Goal: Task Accomplishment & Management: Manage account settings

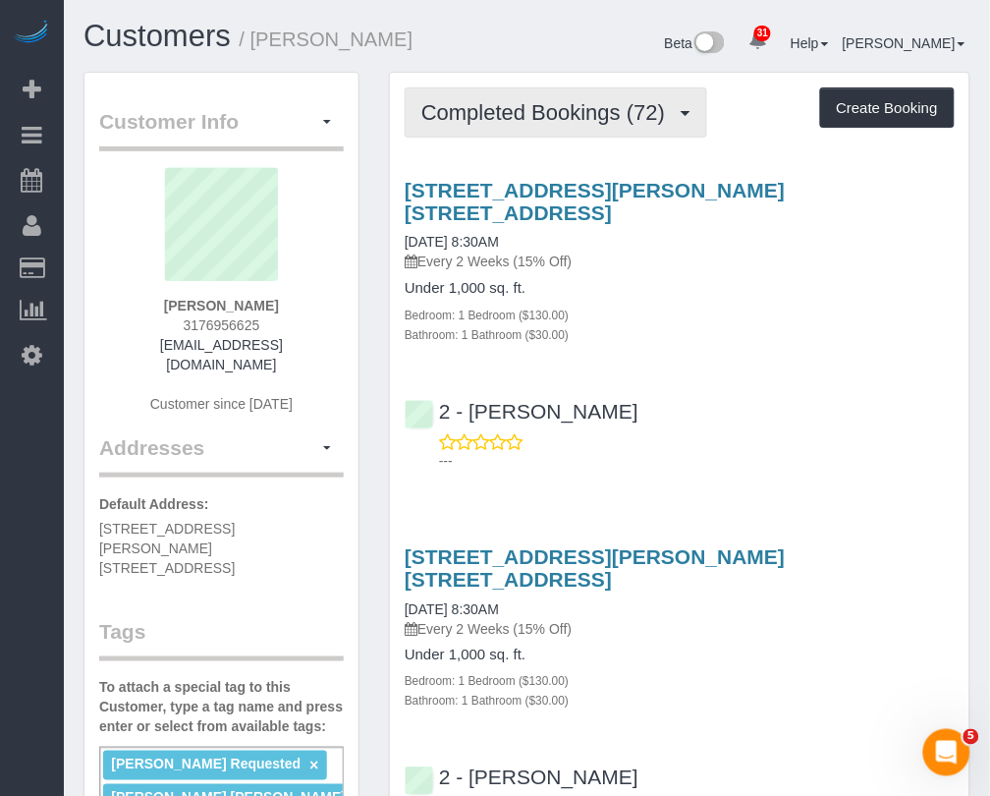
click at [498, 109] on span "Completed Bookings (72)" at bounding box center [547, 112] width 253 height 25
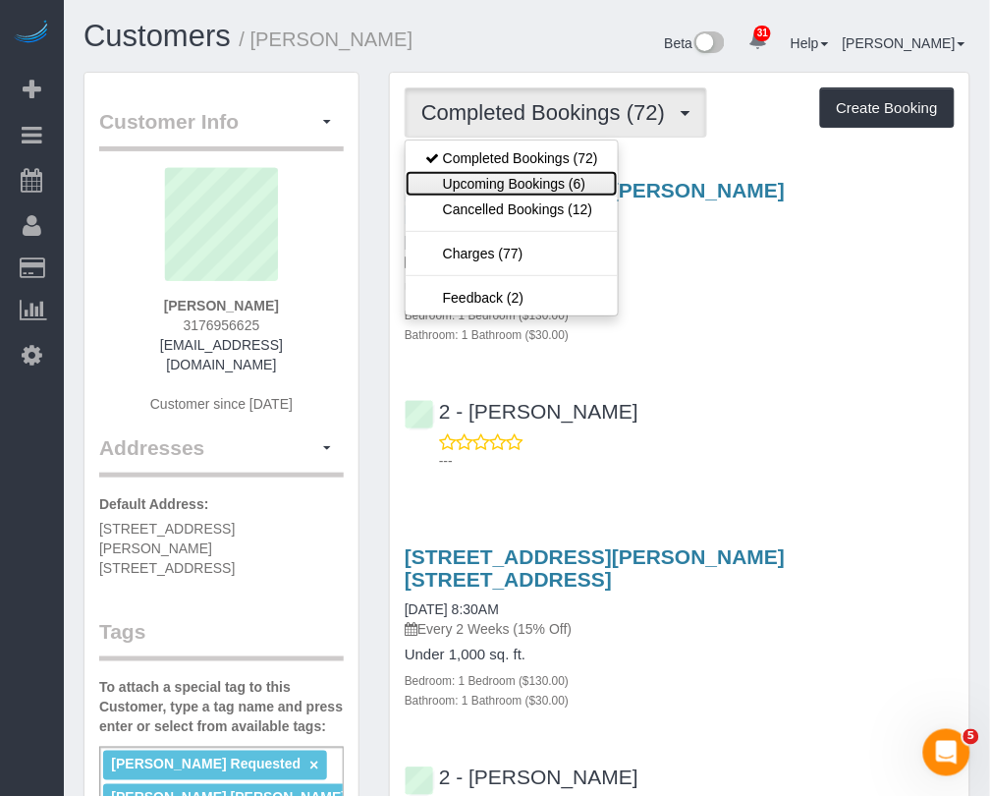
click at [503, 179] on link "Upcoming Bookings (6)" at bounding box center [512, 184] width 212 height 26
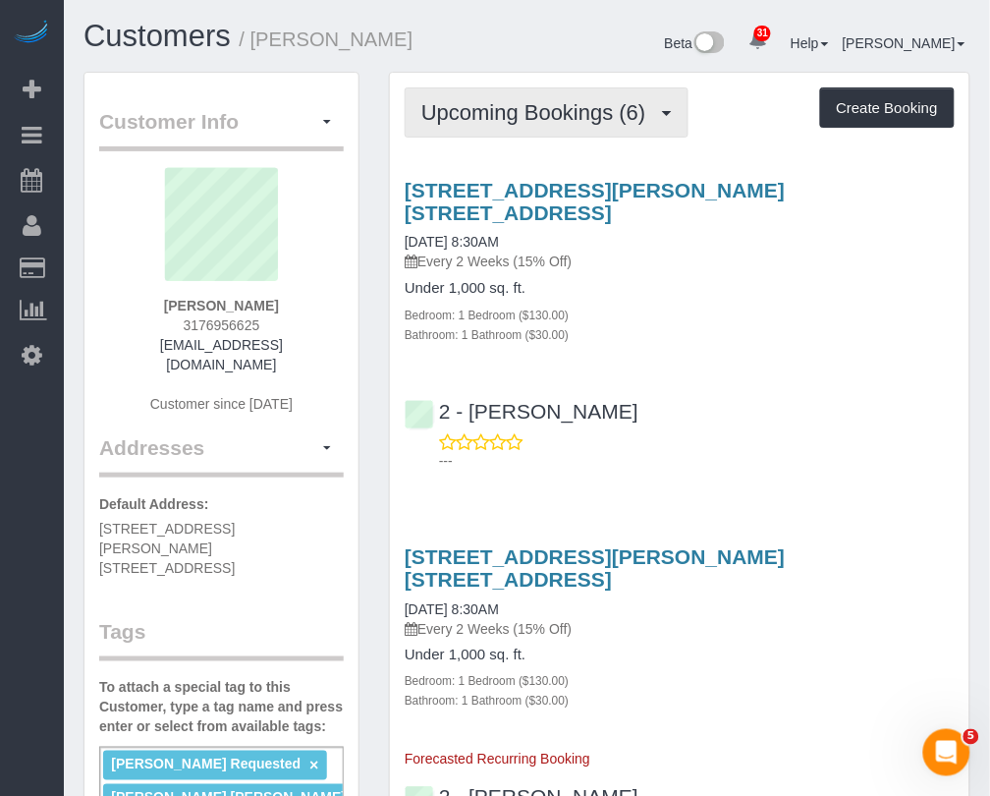
click at [552, 109] on span "Upcoming Bookings (6)" at bounding box center [538, 112] width 235 height 25
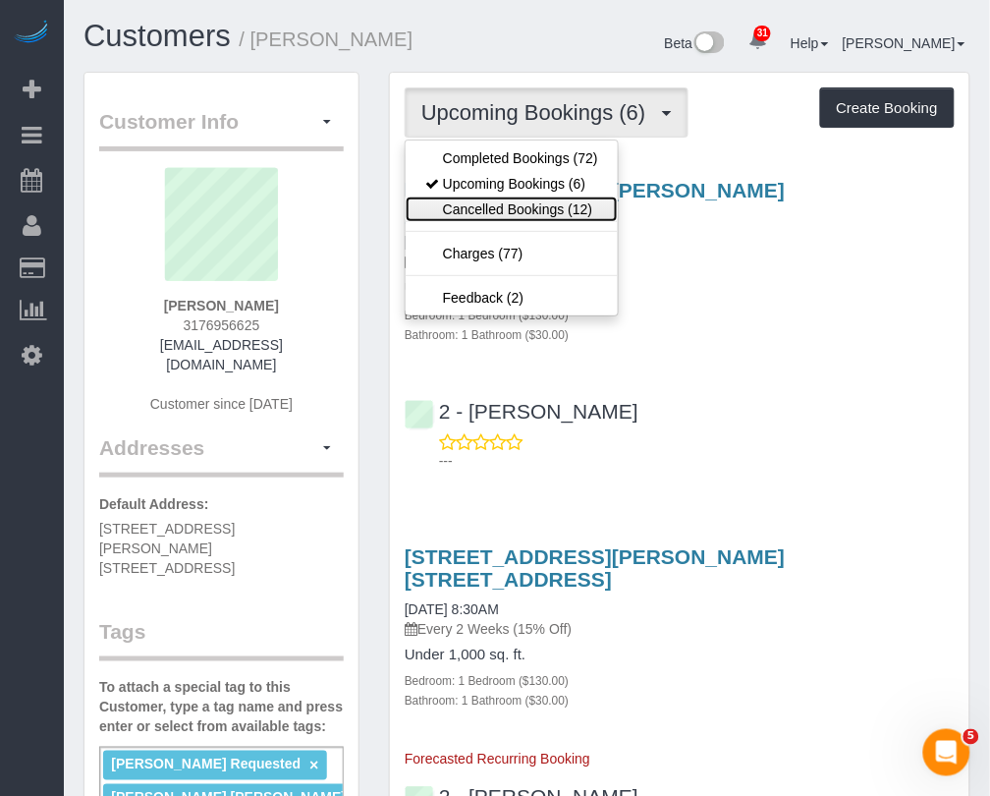
click at [545, 203] on link "Cancelled Bookings (12)" at bounding box center [512, 209] width 212 height 26
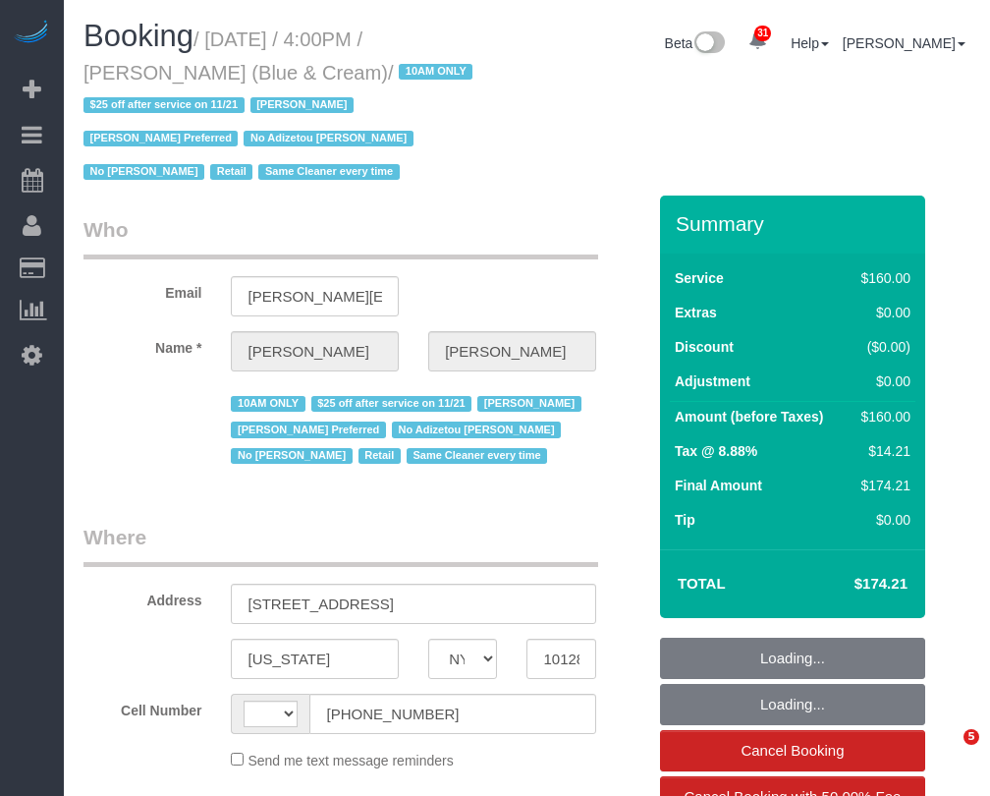
select select "NY"
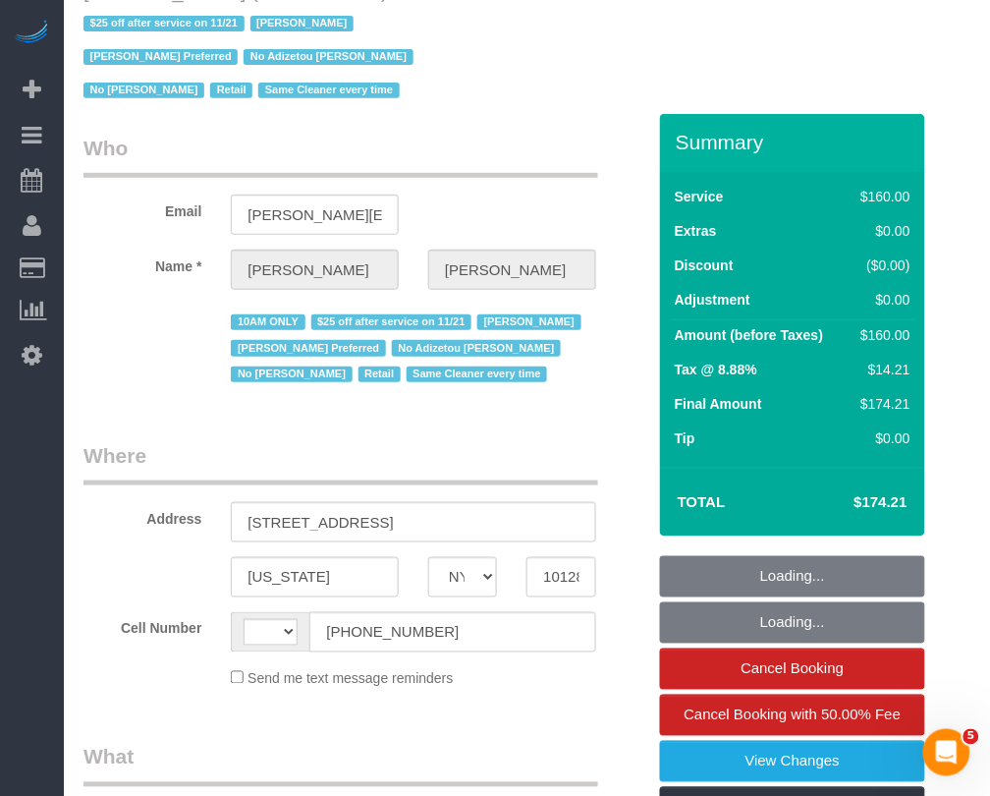
select select "string:US"
select select "string:stripe-pm_1RrPad4VGloSiKo7K45zcC9I"
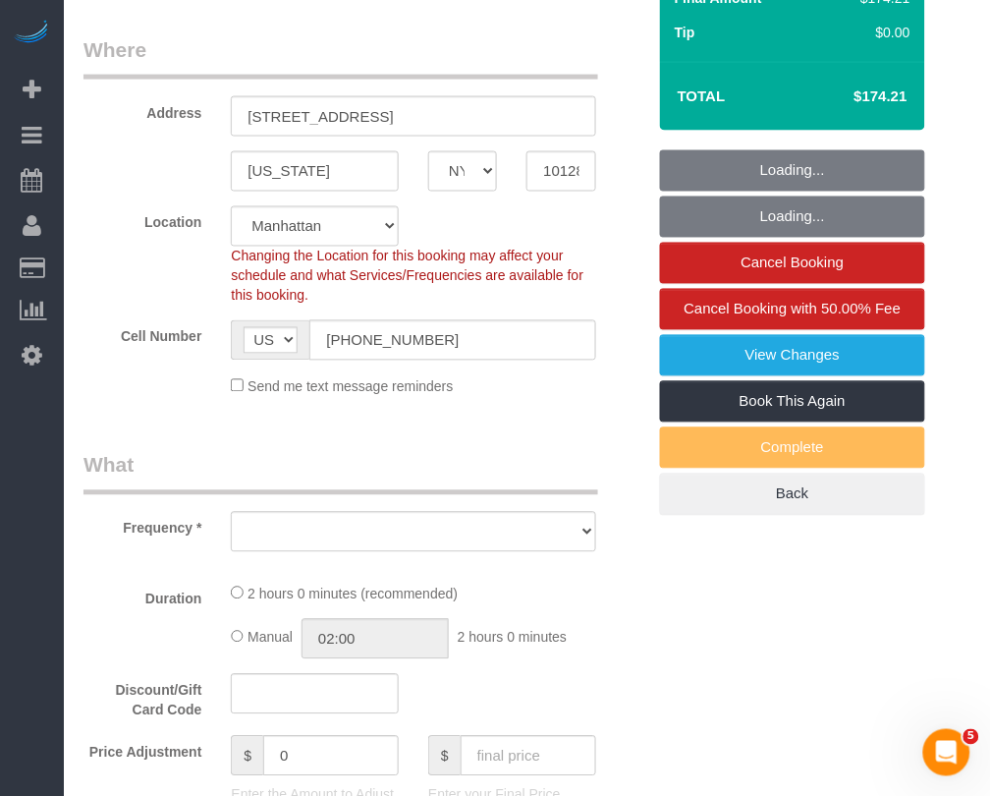
select select "object:849"
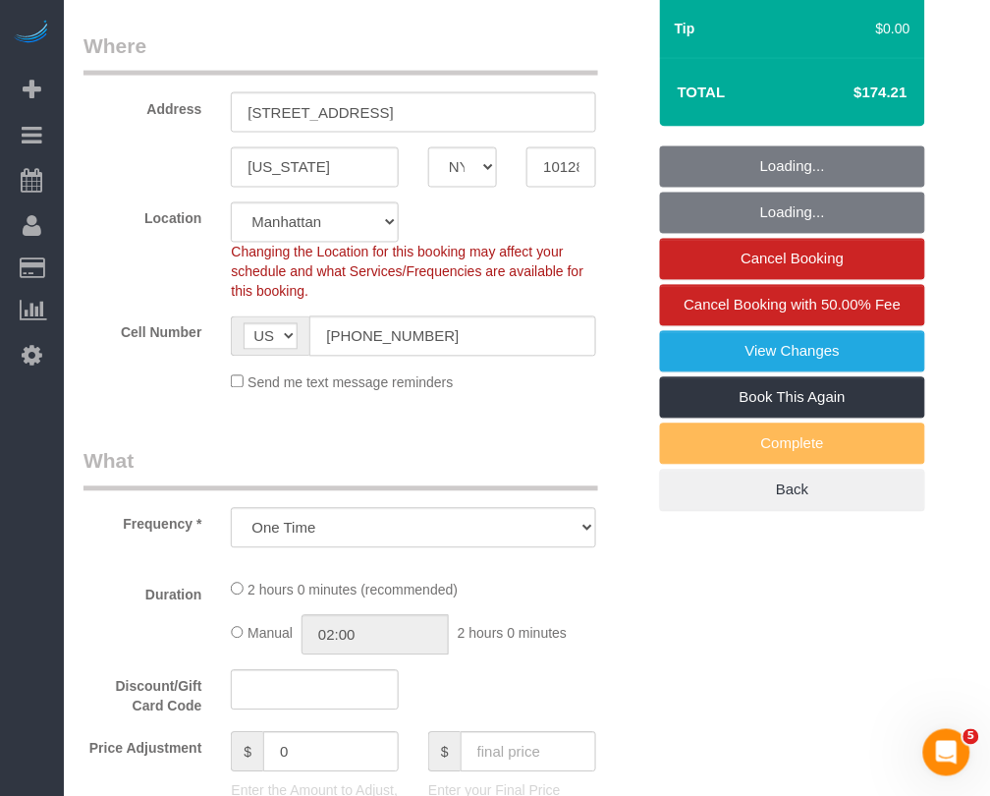
select select "spot1"
select select "number:89"
select select "number:90"
select select "number:15"
select select "number:5"
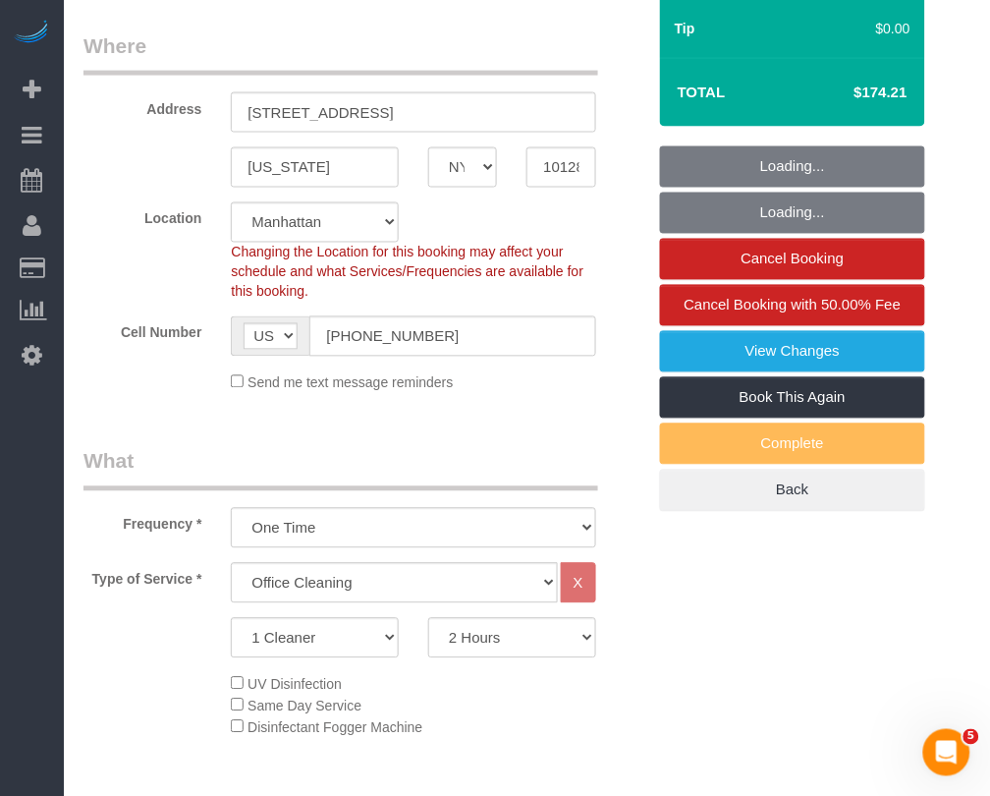
select select "object:1470"
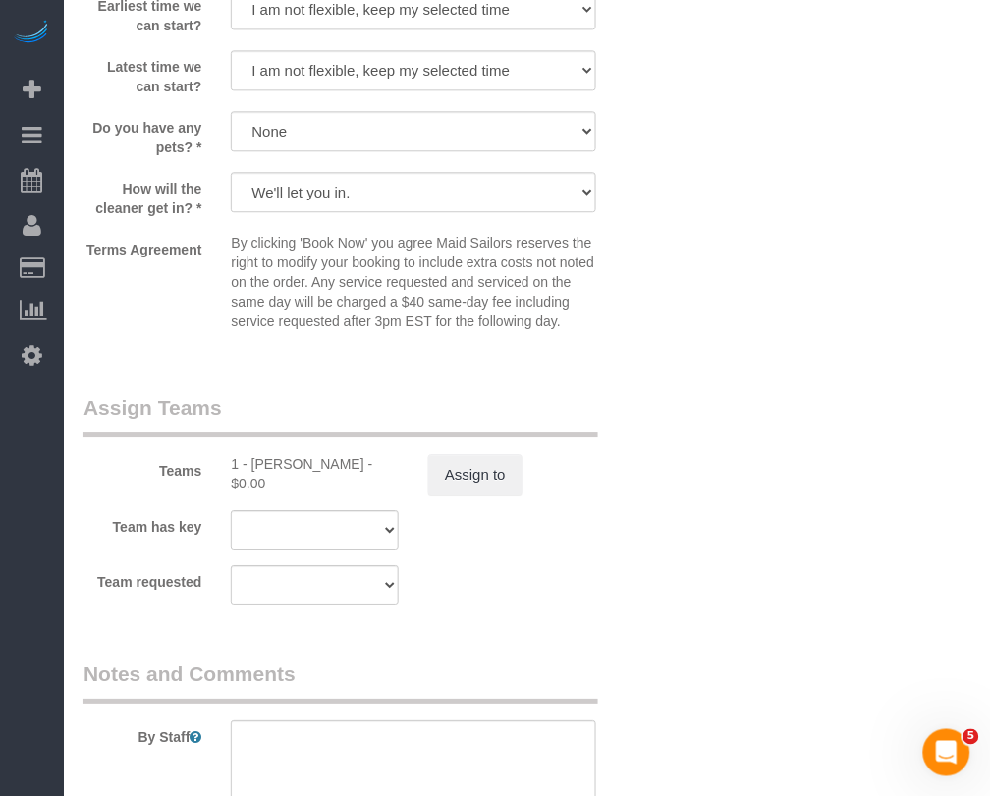
scroll to position [1965, 0]
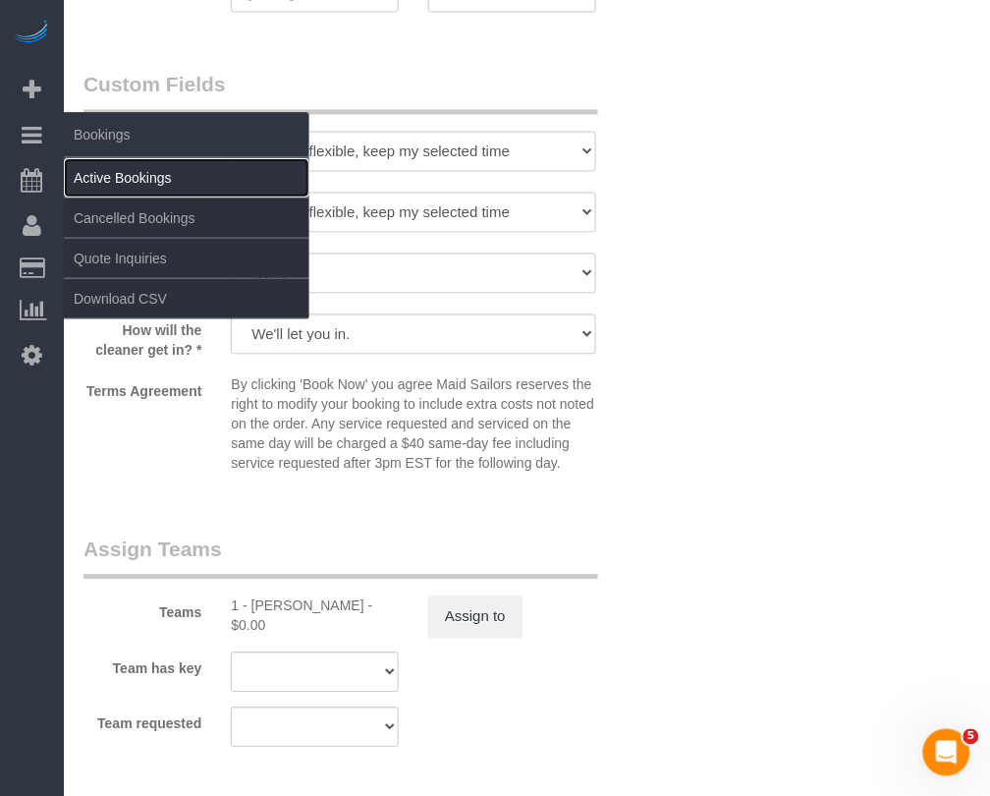
click at [84, 168] on link "Active Bookings" at bounding box center [187, 177] width 246 height 39
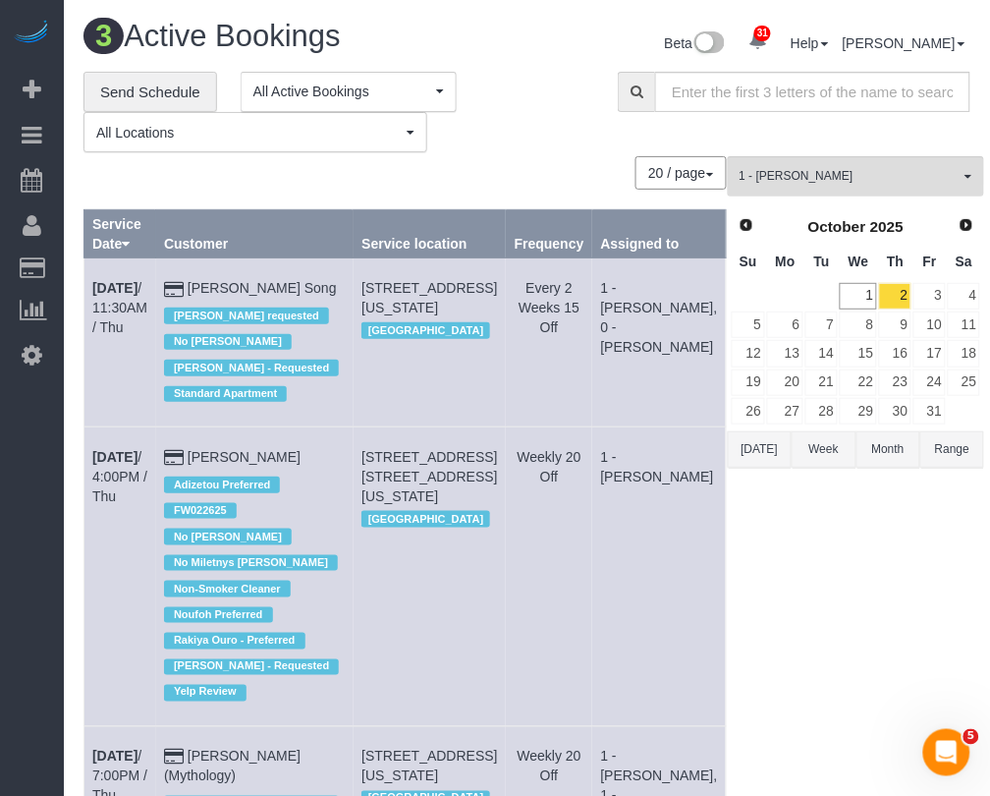
click at [750, 664] on div "1 - Xiomara Inga All Teams Remove Team Filters * - K.J. *Irene Flores - Test 0 …" at bounding box center [856, 585] width 257 height 858
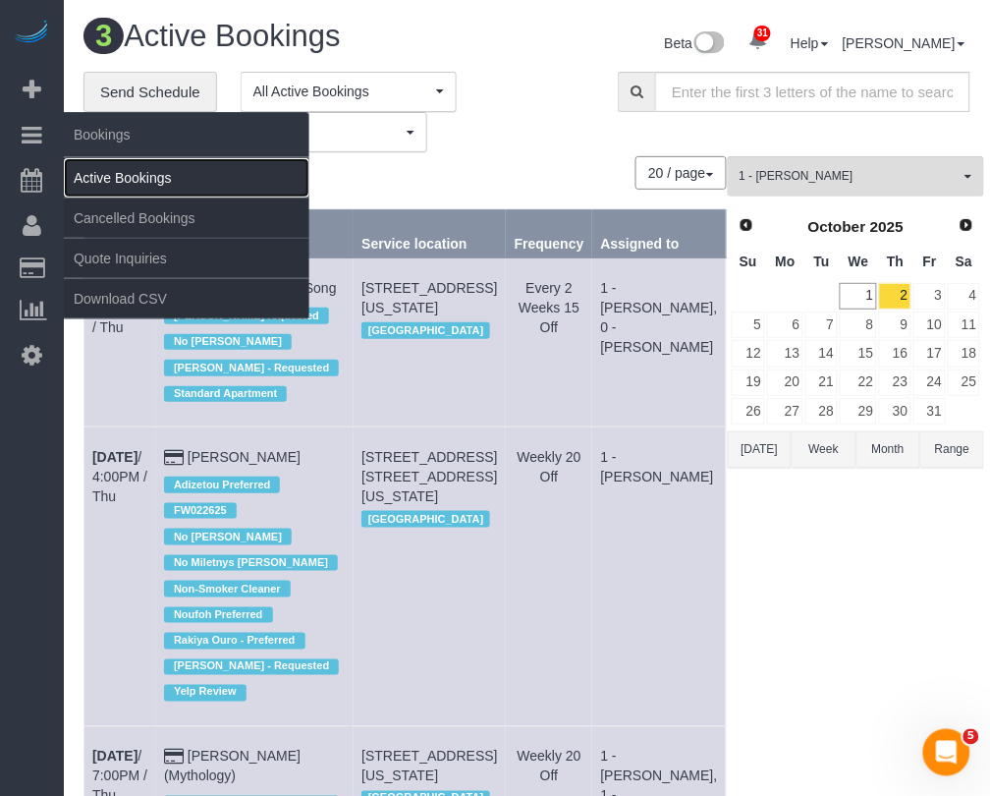
click at [101, 168] on link "Active Bookings" at bounding box center [187, 177] width 246 height 39
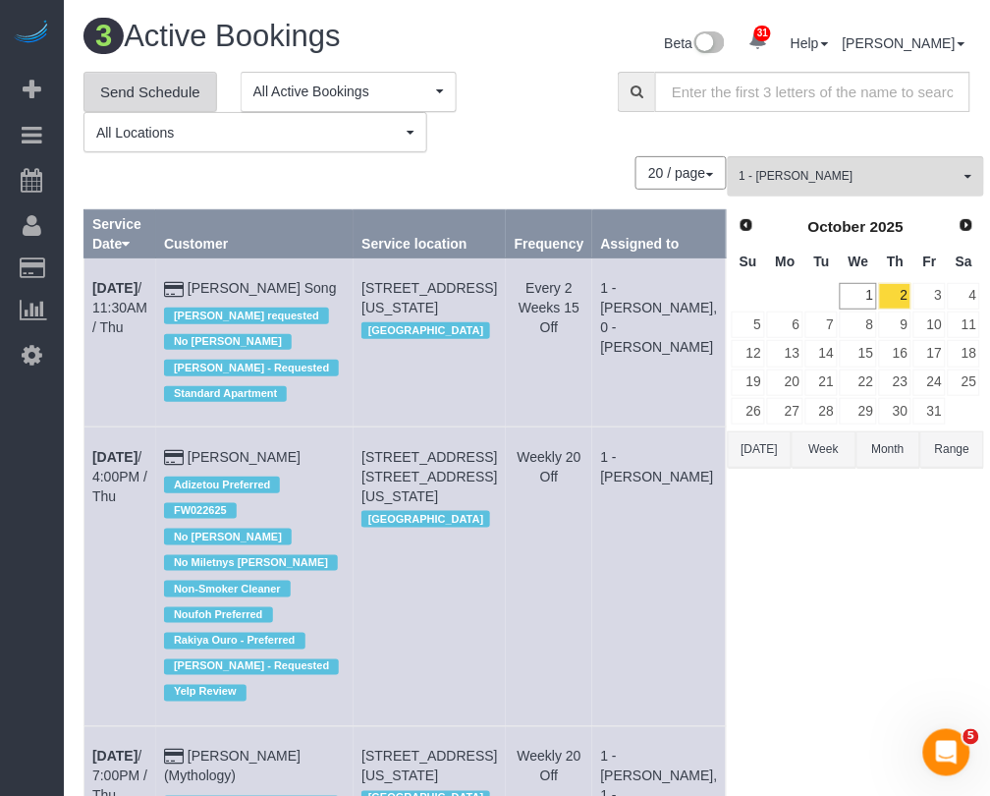
click at [182, 88] on link "Send Schedule" at bounding box center [151, 92] width 134 height 41
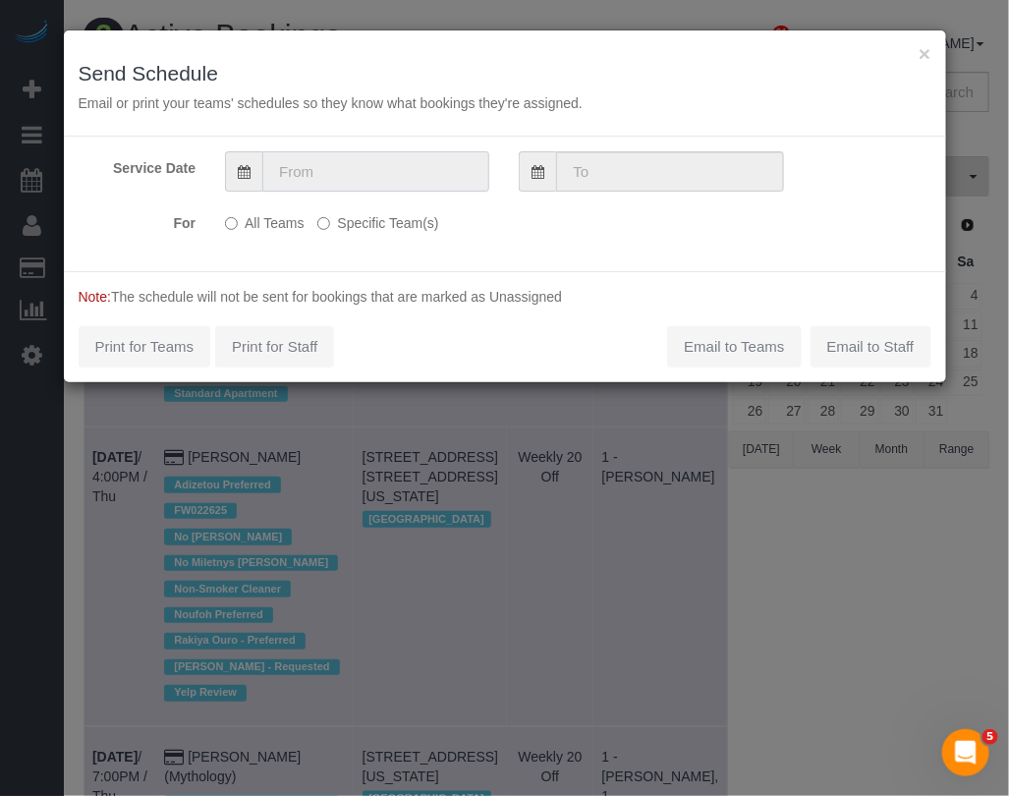
click at [433, 168] on input "text" at bounding box center [375, 171] width 227 height 40
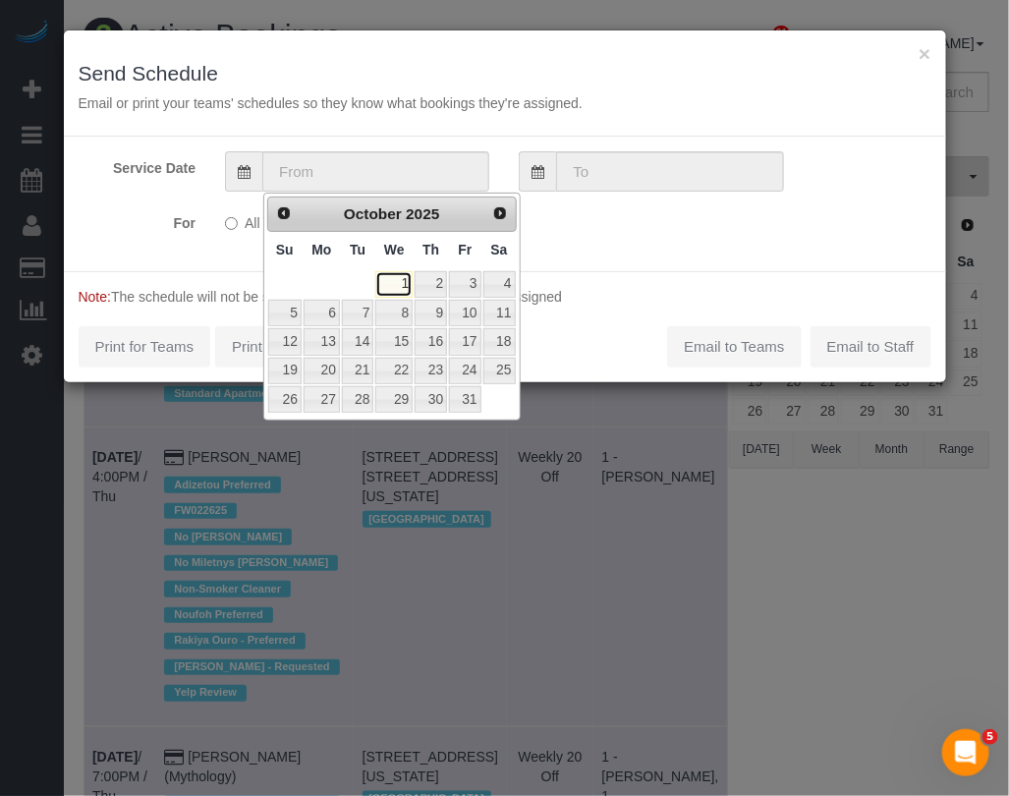
click at [408, 278] on link "1" at bounding box center [393, 284] width 37 height 27
type input "10/01/2025"
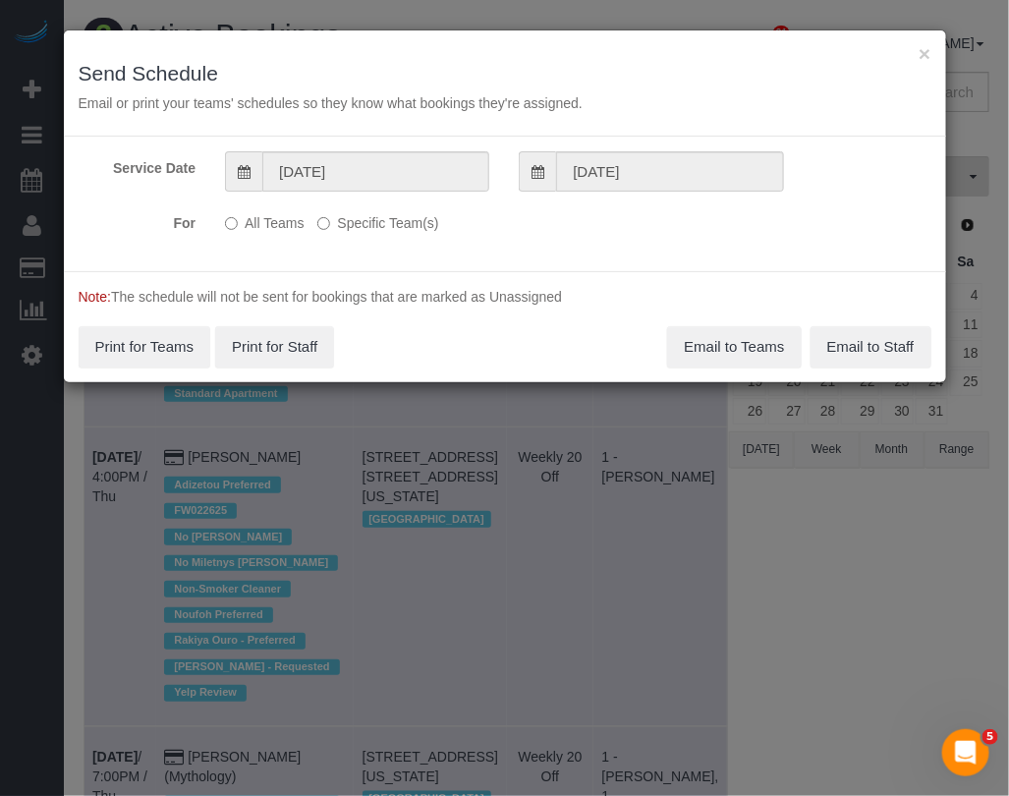
click at [357, 227] on label "Specific Team(s)" at bounding box center [377, 219] width 121 height 27
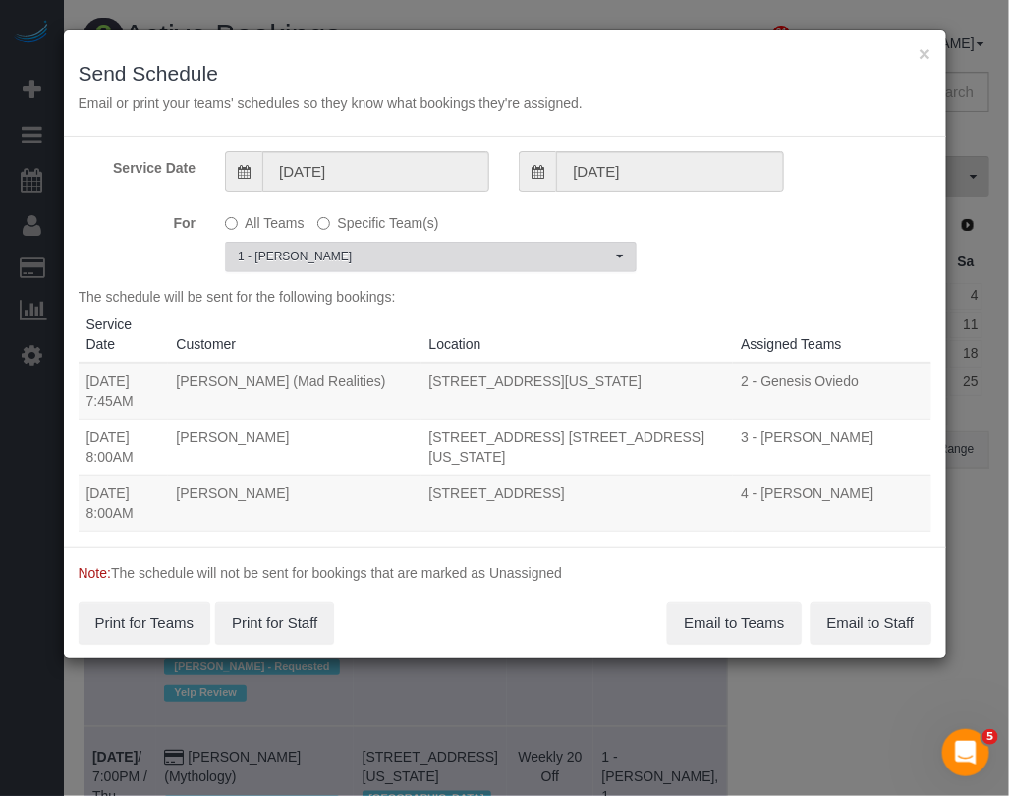
click at [499, 268] on button "1 - Xiomara Inga Choose Team(s)" at bounding box center [431, 257] width 412 height 30
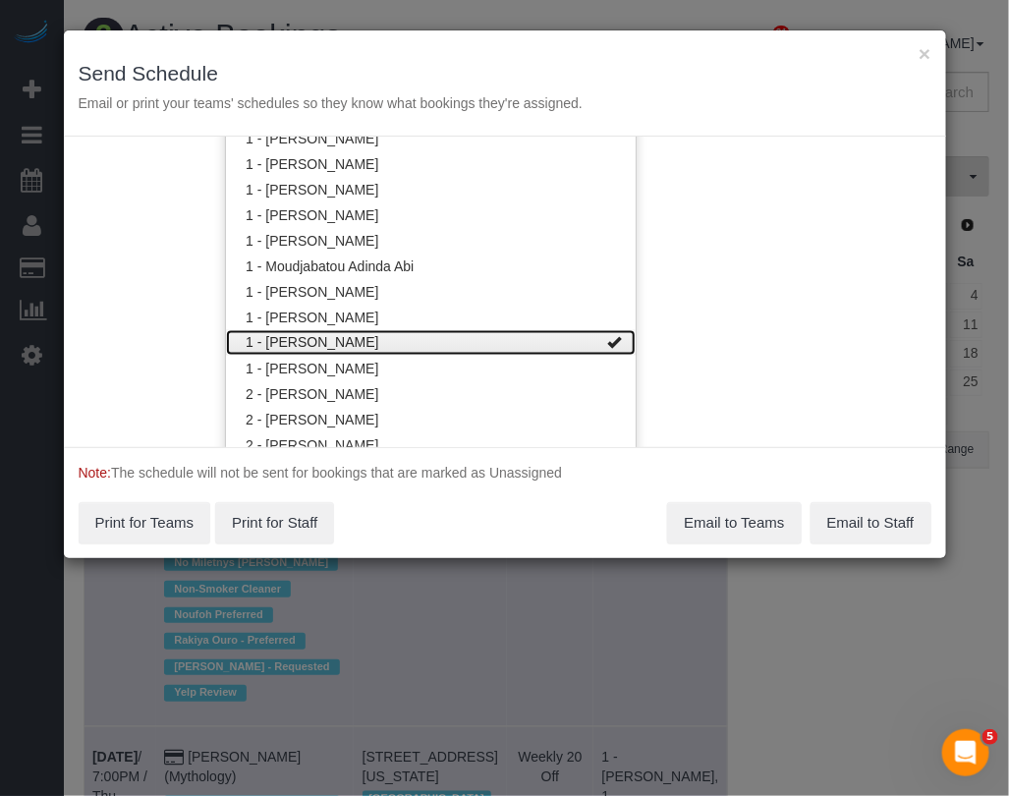
click at [506, 352] on link "1 - [PERSON_NAME]" at bounding box center [431, 343] width 410 height 26
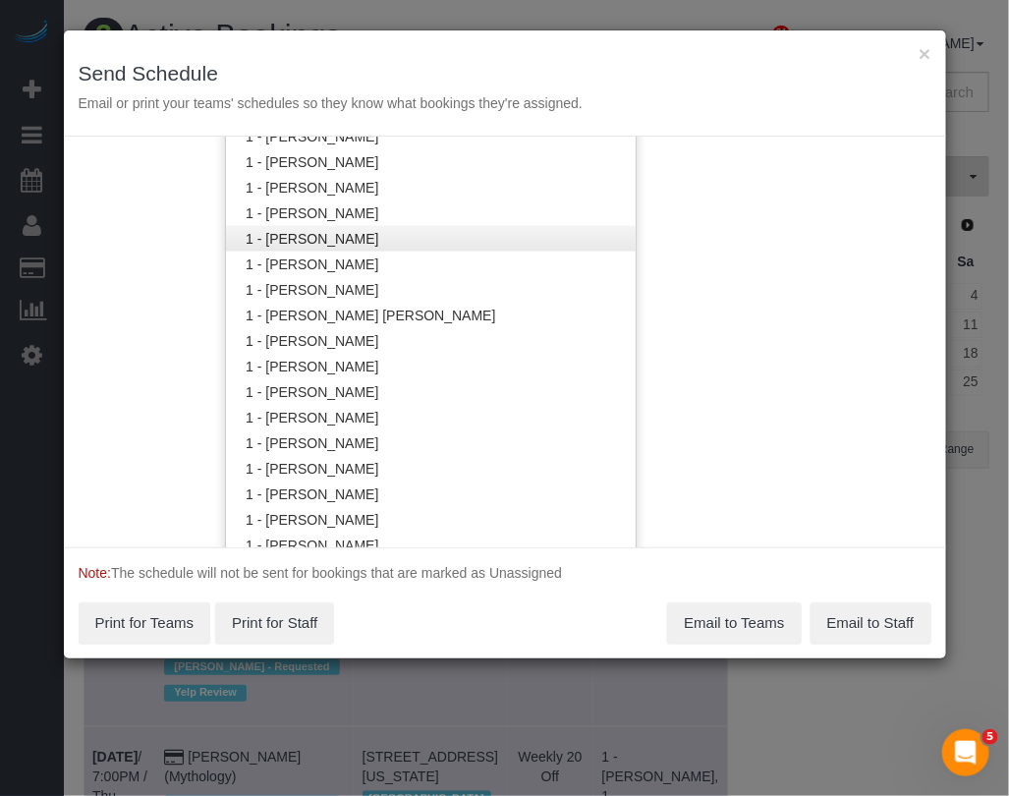
scroll to position [378, 0]
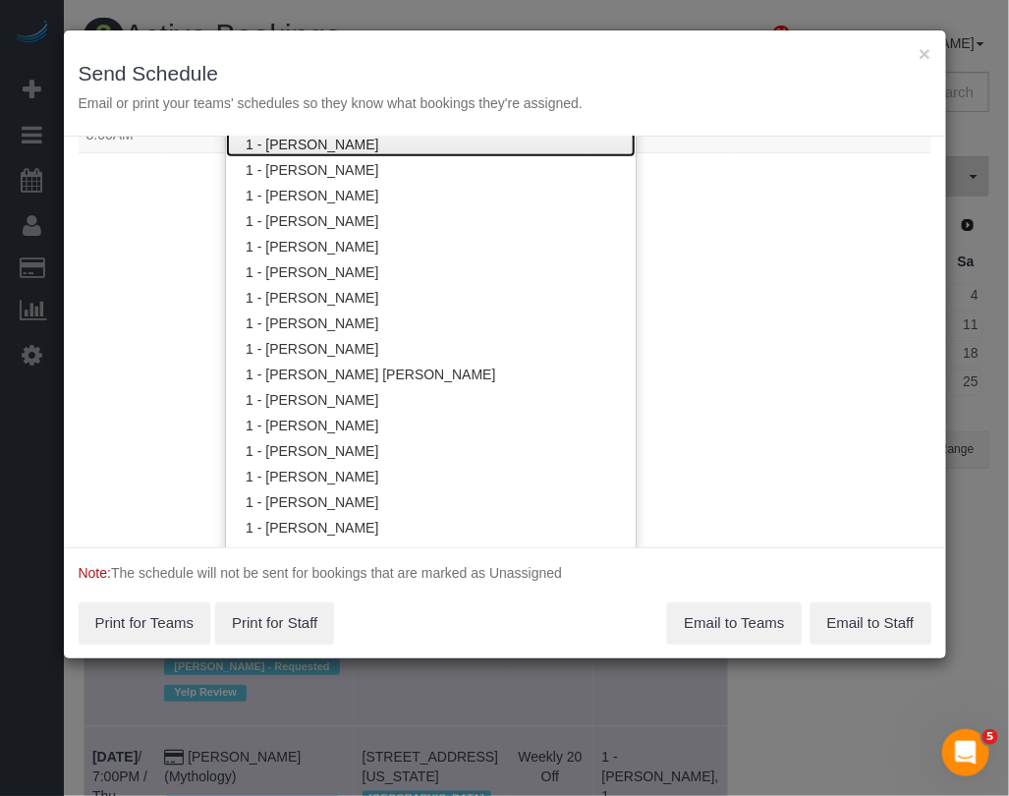
click at [336, 144] on link "1 - Abdoulaye Sow" at bounding box center [431, 145] width 410 height 26
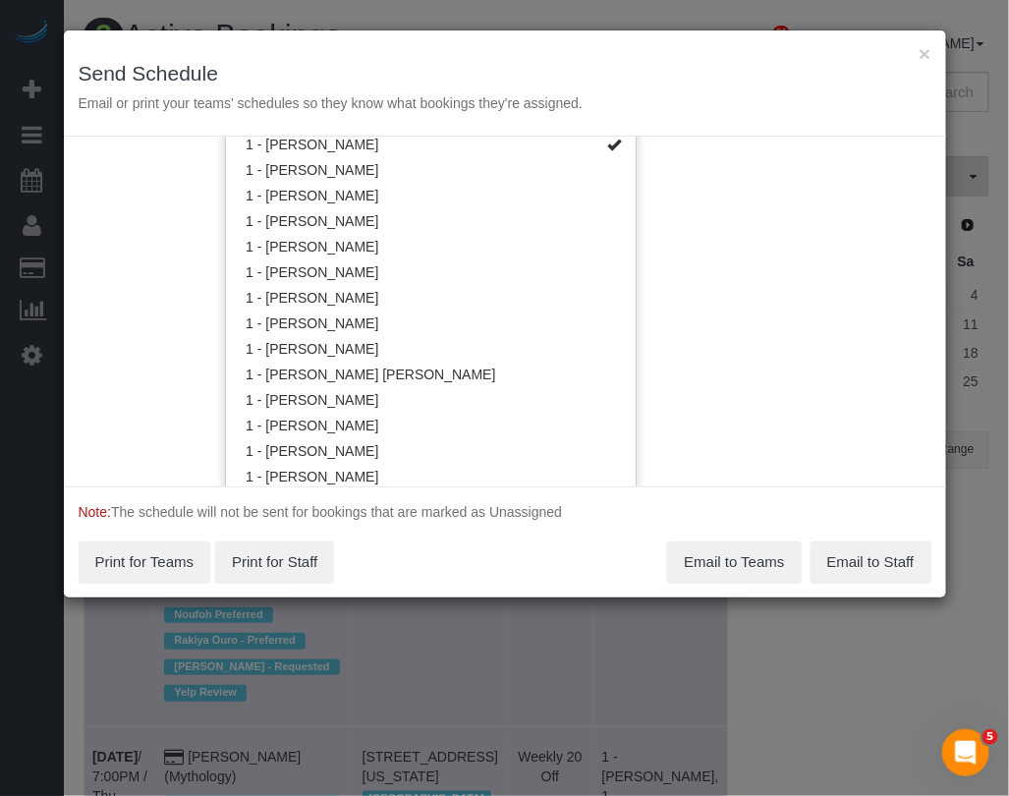
click at [710, 438] on div "Service Date 10/01/2025 10/01/2025 For All Teams Specific Team(s) 1 - Abdoulaye…" at bounding box center [505, 312] width 882 height 350
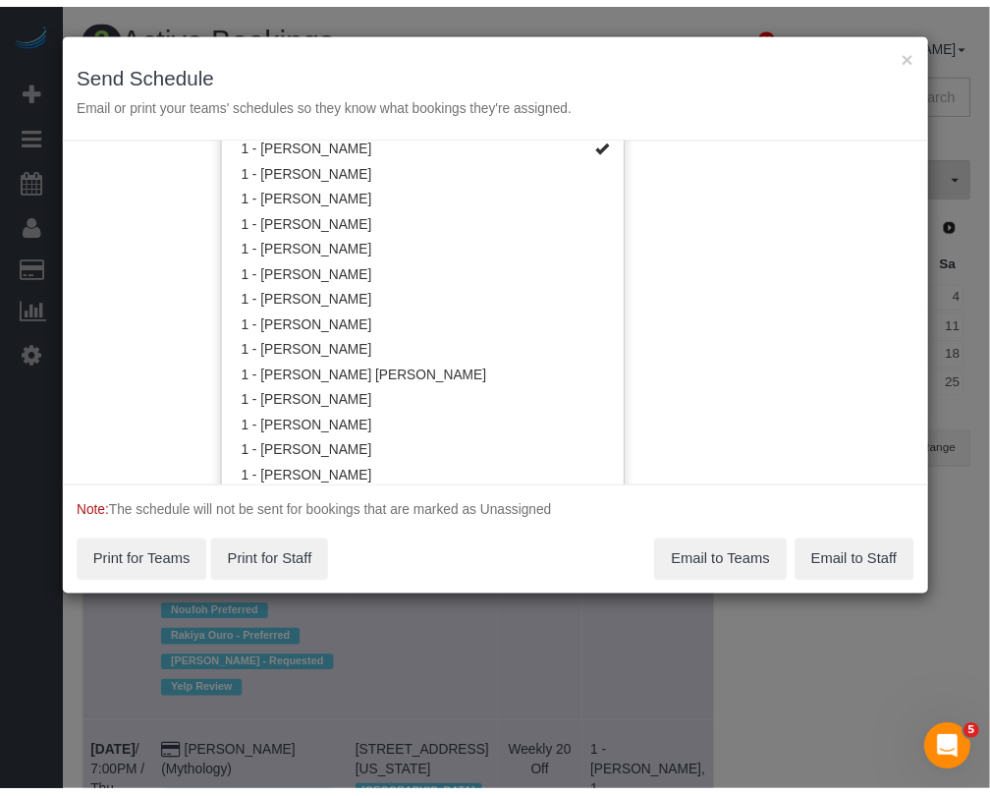
scroll to position [0, 0]
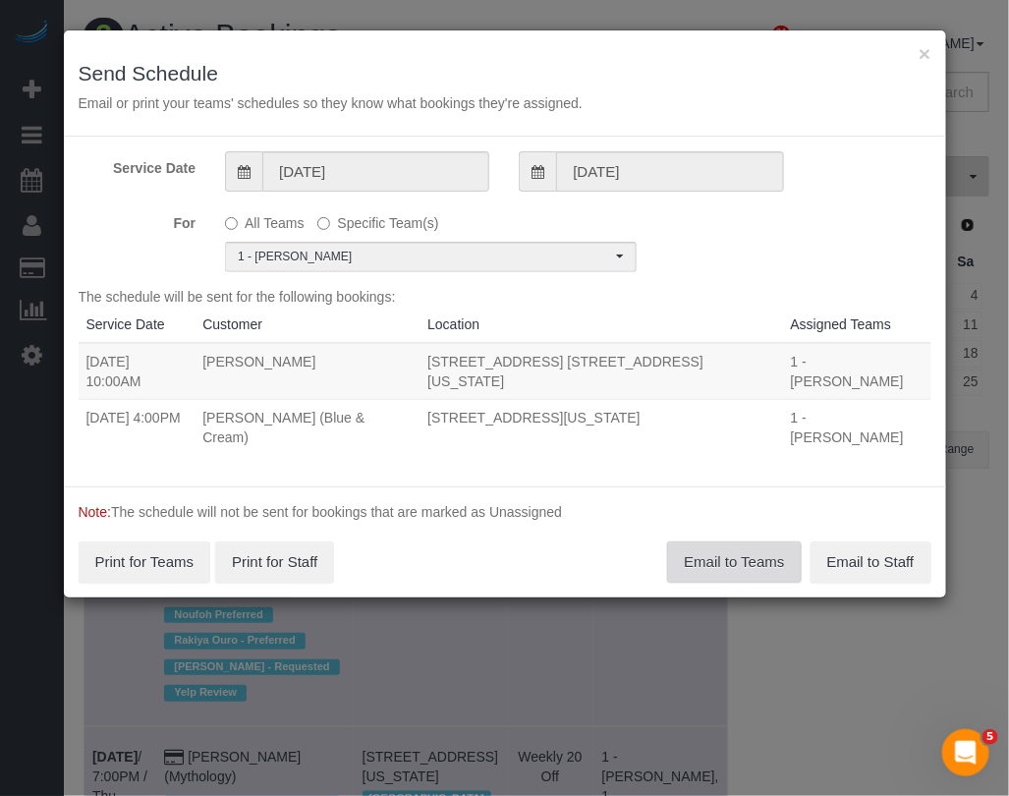
click at [740, 541] on button "Email to Teams" at bounding box center [734, 561] width 134 height 41
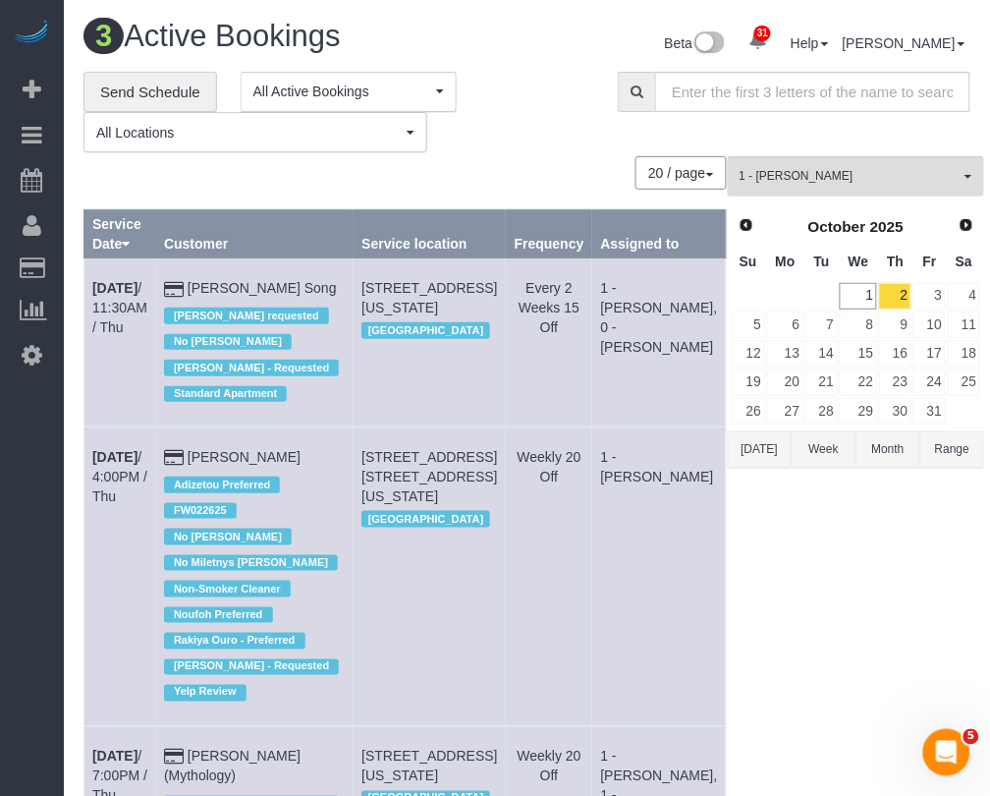
click at [745, 702] on div "1 - Xiomara Inga All Teams Remove Team Filters * - K.J. *Irene Flores - Test 0 …" at bounding box center [856, 585] width 257 height 858
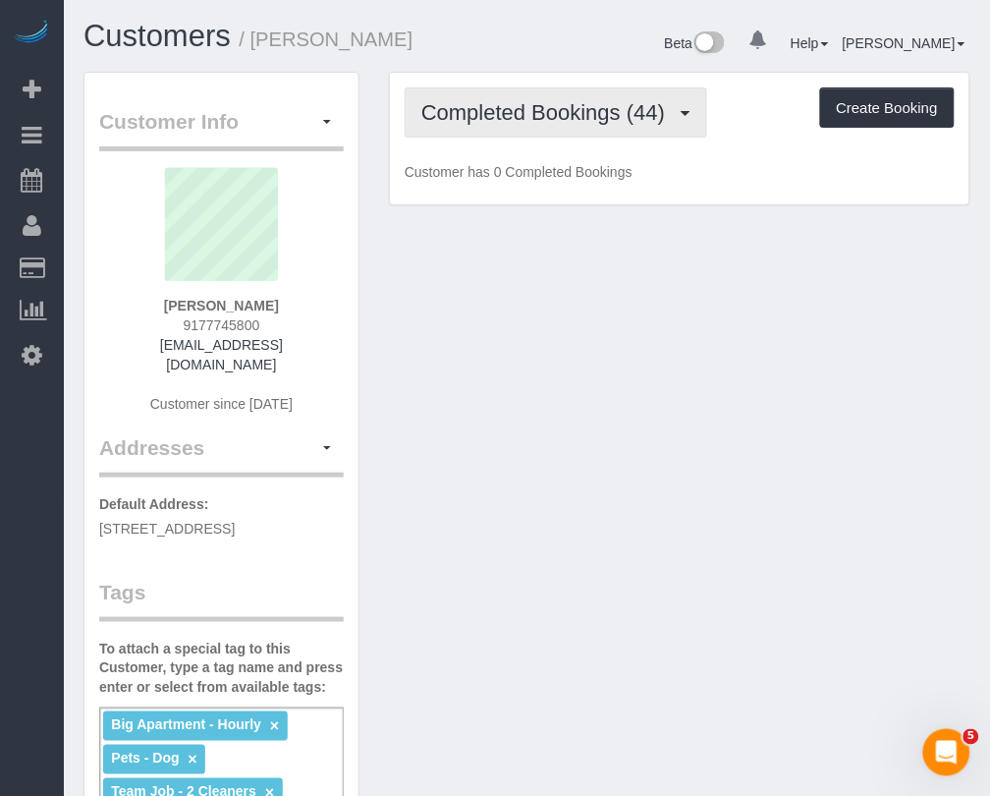
drag, startPoint x: 460, startPoint y: 108, endPoint x: 465, endPoint y: 162, distance: 54.3
click at [460, 108] on span "Completed Bookings (44)" at bounding box center [547, 112] width 253 height 25
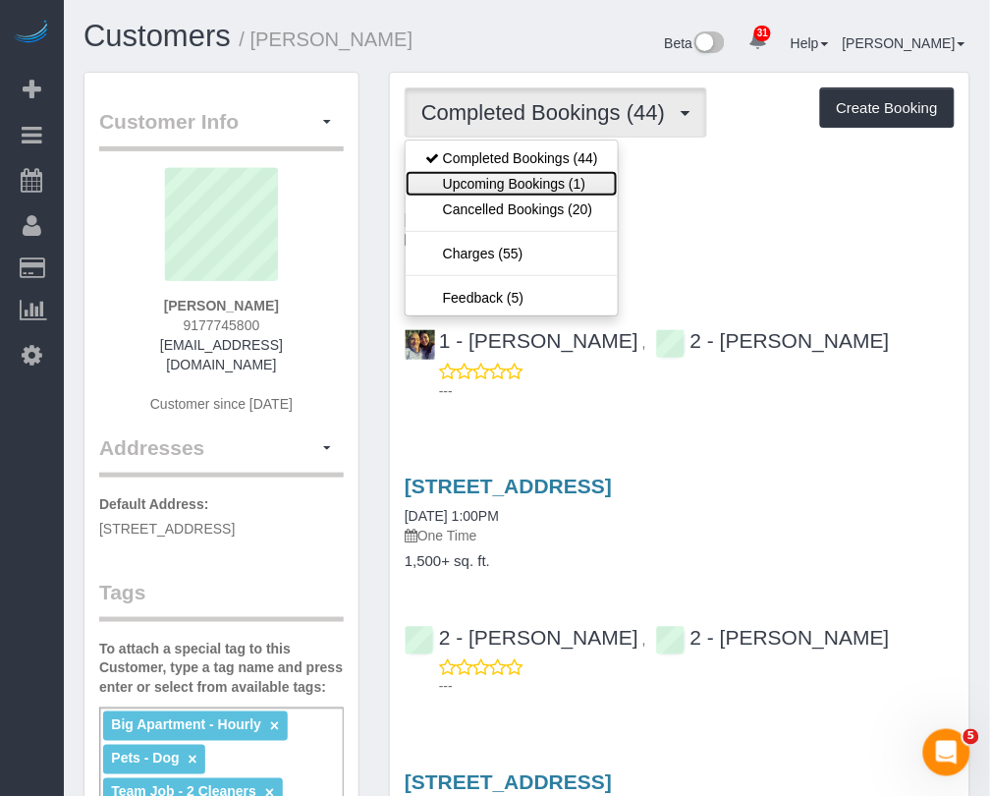
click at [465, 183] on link "Upcoming Bookings (1)" at bounding box center [512, 184] width 212 height 26
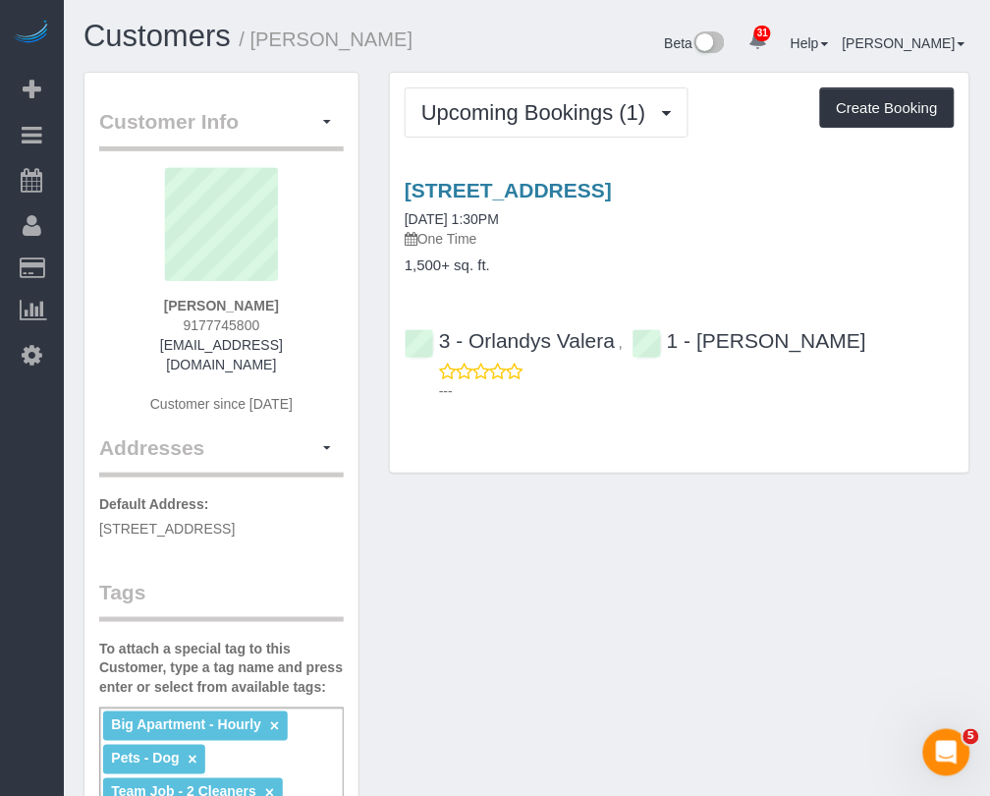
click at [501, 201] on div "289 11th Street, Brooklyn, NY 11215 10/01/2025 1:30PM One Time" at bounding box center [680, 214] width 550 height 71
click at [545, 188] on link "289 11th Street, Brooklyn, NY 11215" at bounding box center [508, 190] width 207 height 23
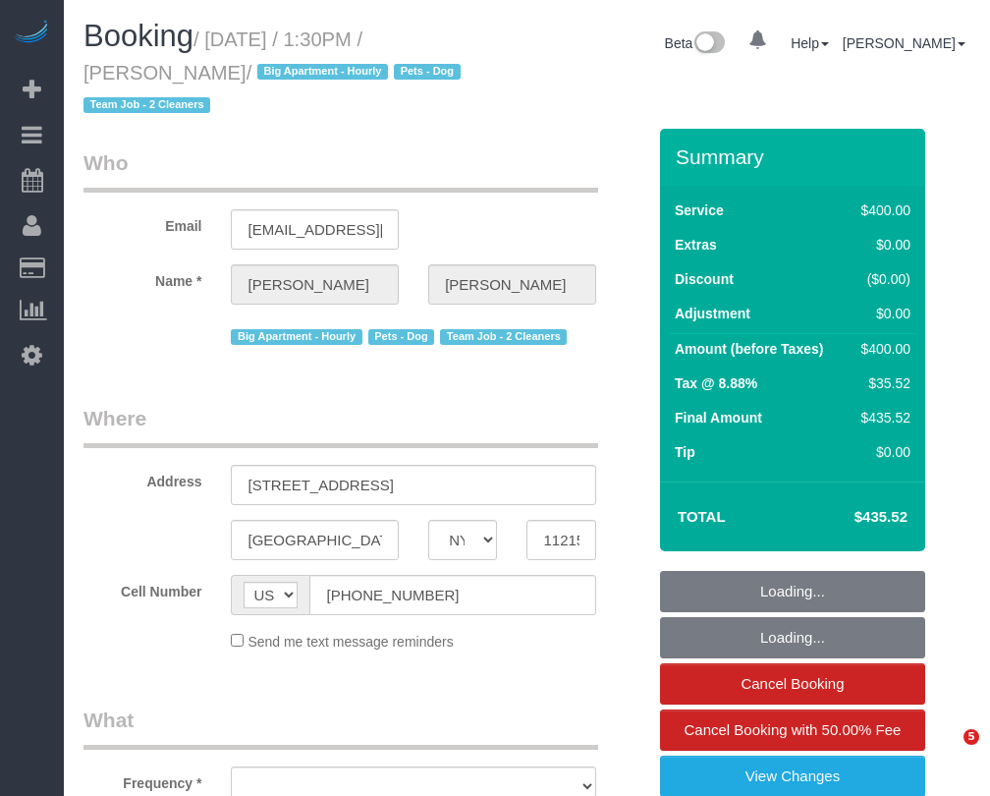
select select "NY"
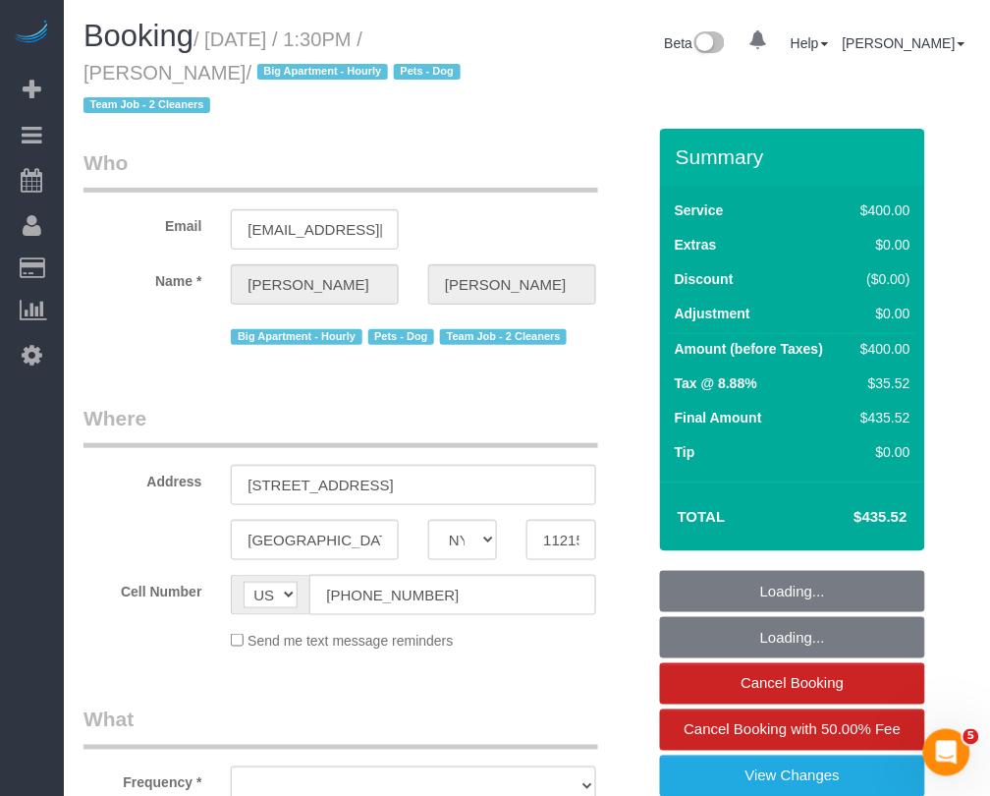
select select "object:756"
select select "number:58"
select select "number:90"
select select "number:15"
select select "number:5"
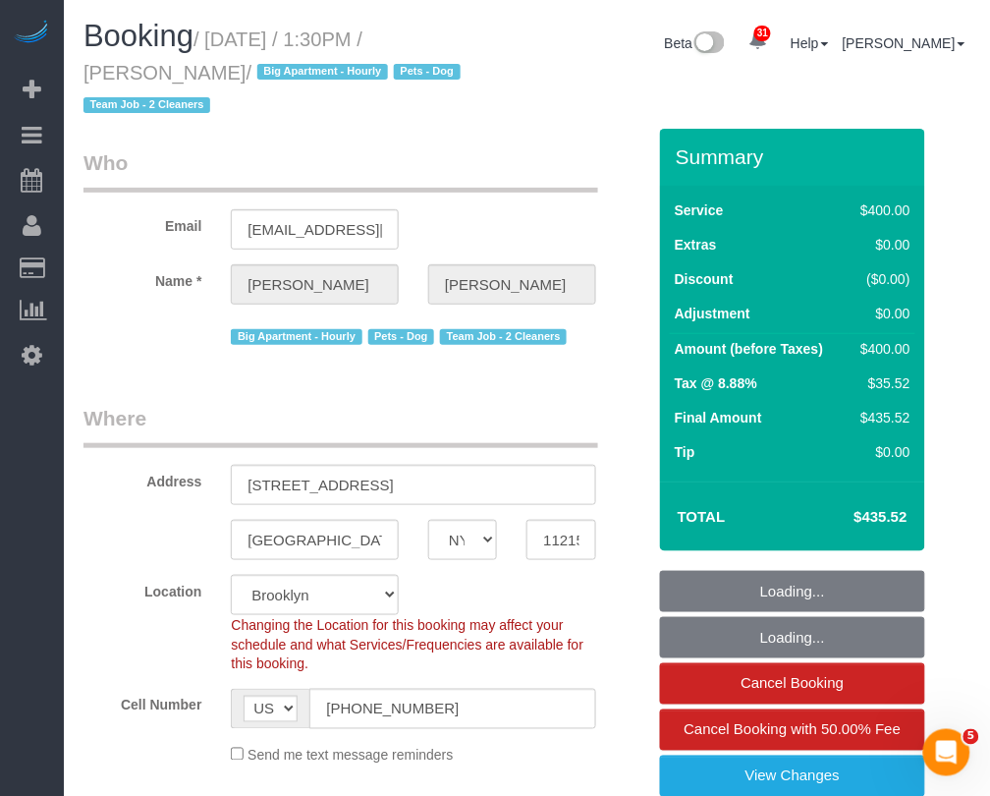
select select "string:stripe-card_1EaQ684VGloSiKo7sw21Y9bE"
select select "150"
select select "object:1437"
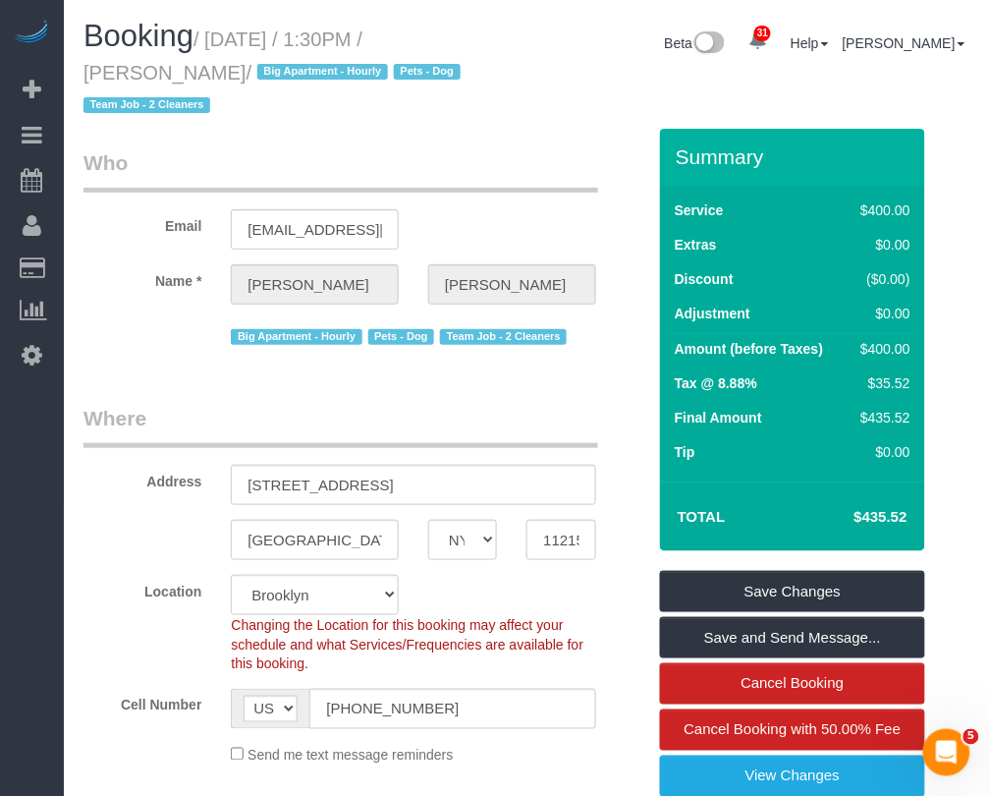
click at [630, 660] on div "Location Manhattan Austin Boston Bronx Brooklyn Charlotte Denver New Jersey Por…" at bounding box center [364, 624] width 591 height 99
drag, startPoint x: 218, startPoint y: 40, endPoint x: 203, endPoint y: 61, distance: 25.4
click at [203, 61] on small "/ October 01, 2025 / 1:30PM / Charles Smith / Big Apartment - Hourly Pets - Dog…" at bounding box center [275, 72] width 383 height 88
copy small "October 01, 2025 / 1:30PM / Charles Smith"
click at [527, 700] on input "(917) 774-5800" at bounding box center [452, 709] width 286 height 40
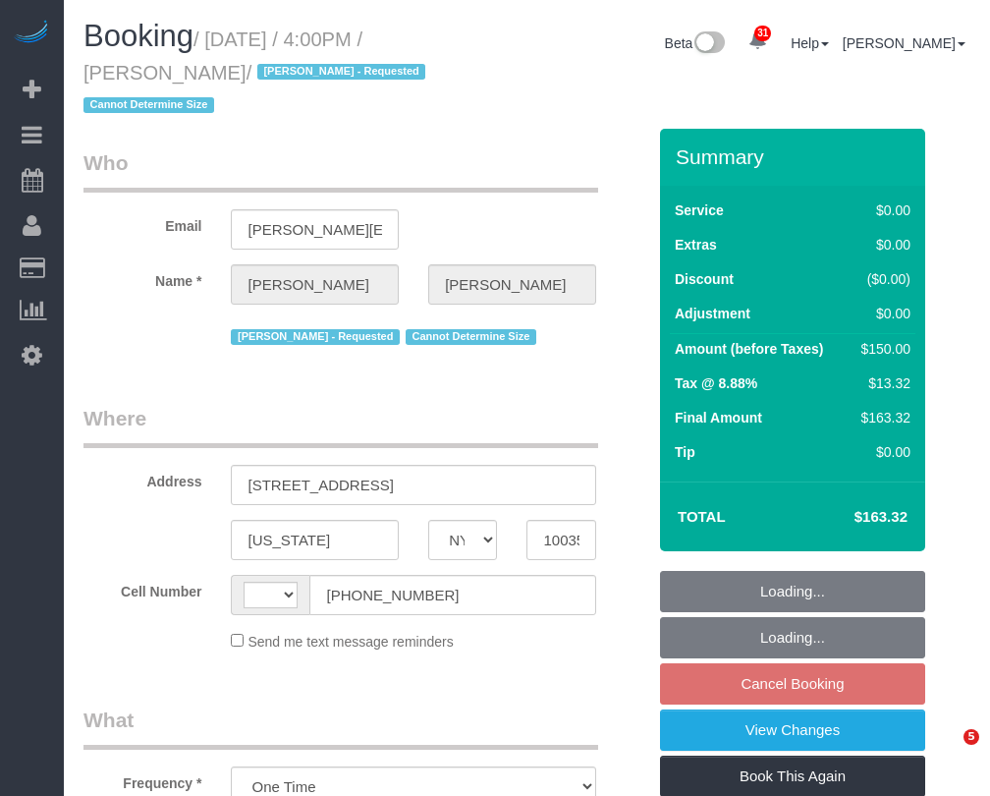
select select "NY"
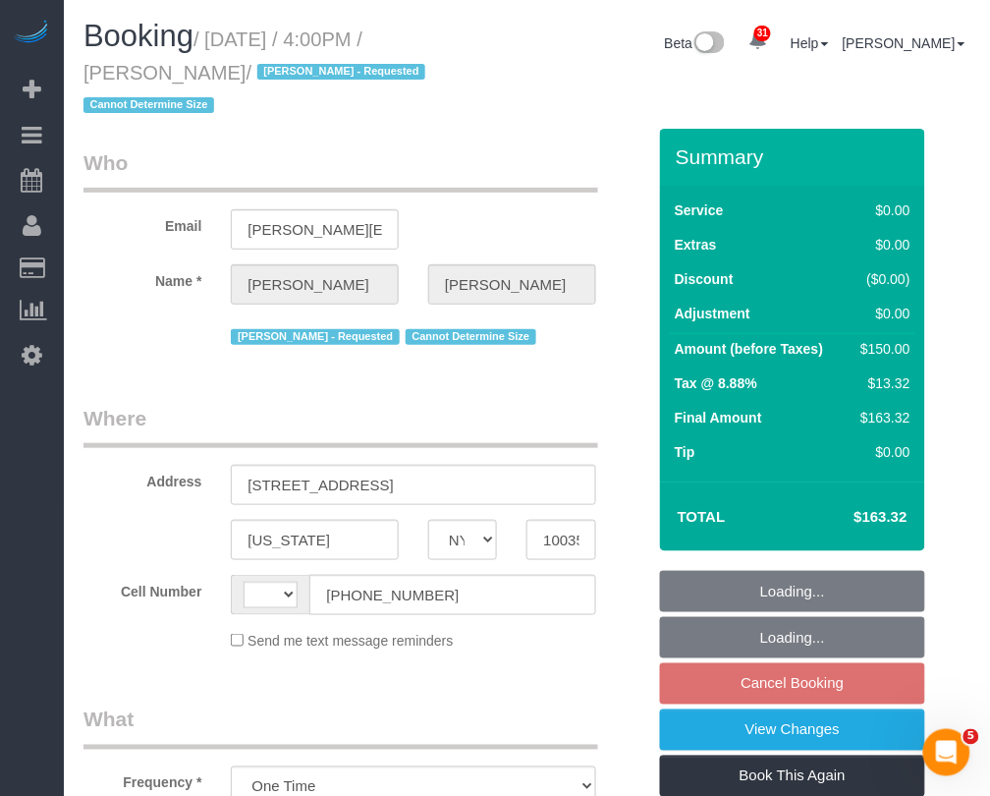
select select "string:[GEOGRAPHIC_DATA]"
select select "string:stripe-pm_1RNZ9t4VGloSiKo7bDyXvmZO"
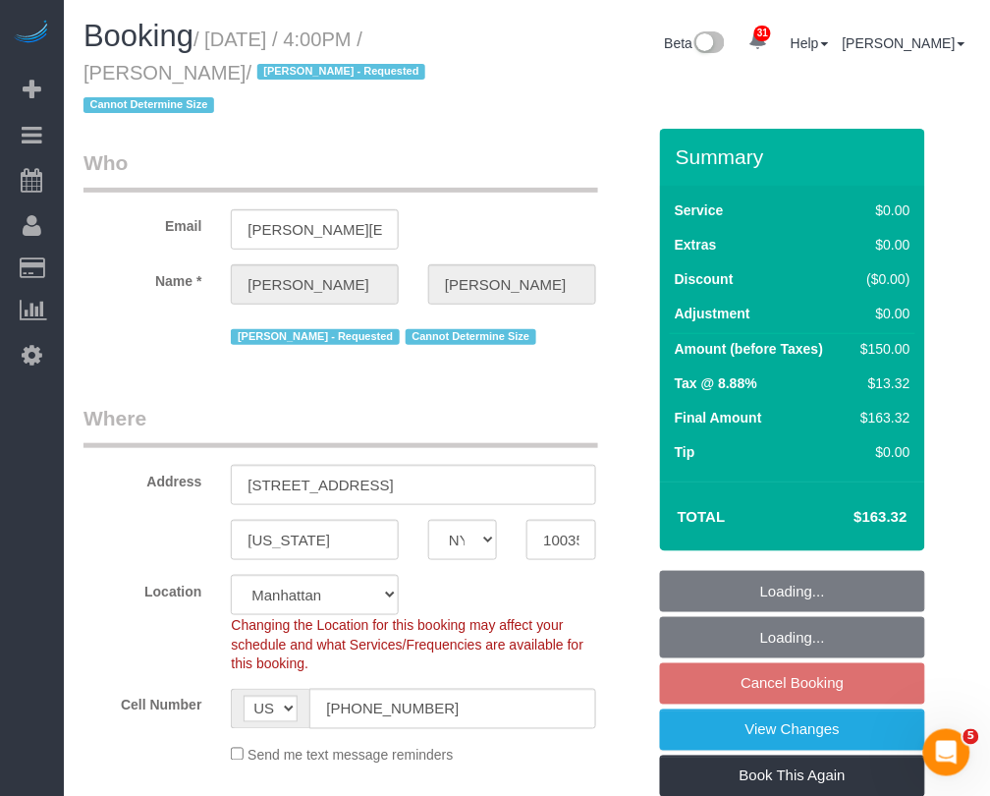
select select "object:928"
select select "spot9"
select select "number:89"
select select "number:90"
select select "number:15"
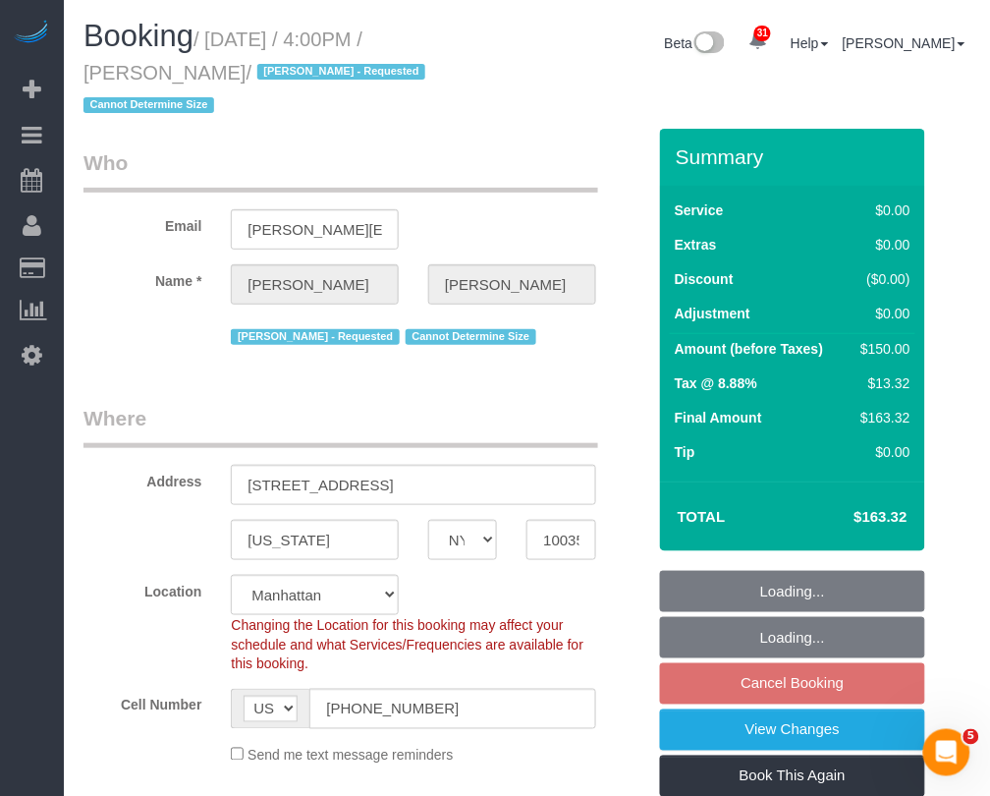
select select "number:5"
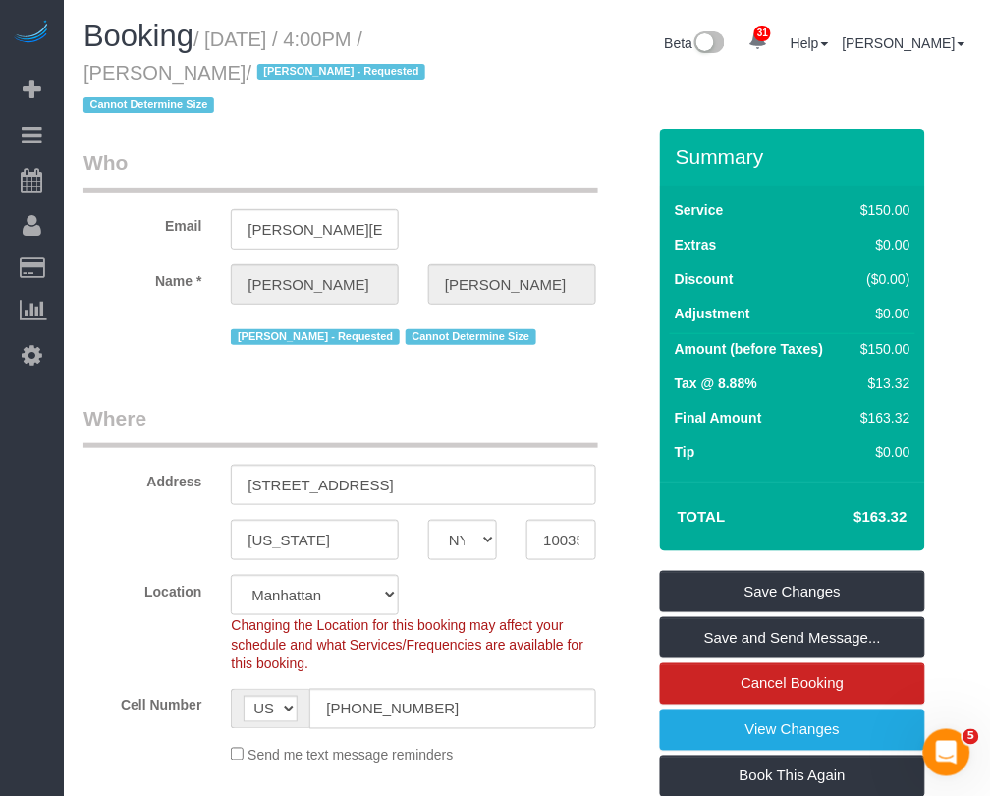
click at [609, 689] on div "AF AL DZ AD AO AI AQ AG AR AM AW AU AT AZ BS BH BD BB BY BE BZ BJ BM BT BO BA B…" at bounding box center [413, 709] width 394 height 40
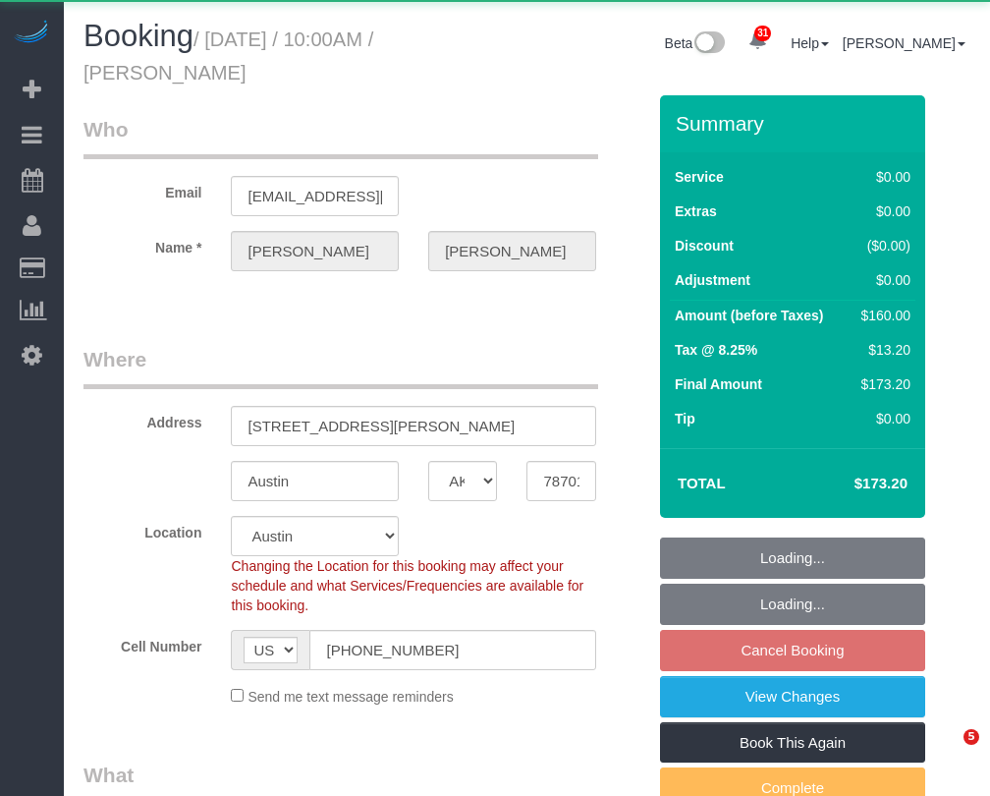
select select "[GEOGRAPHIC_DATA]"
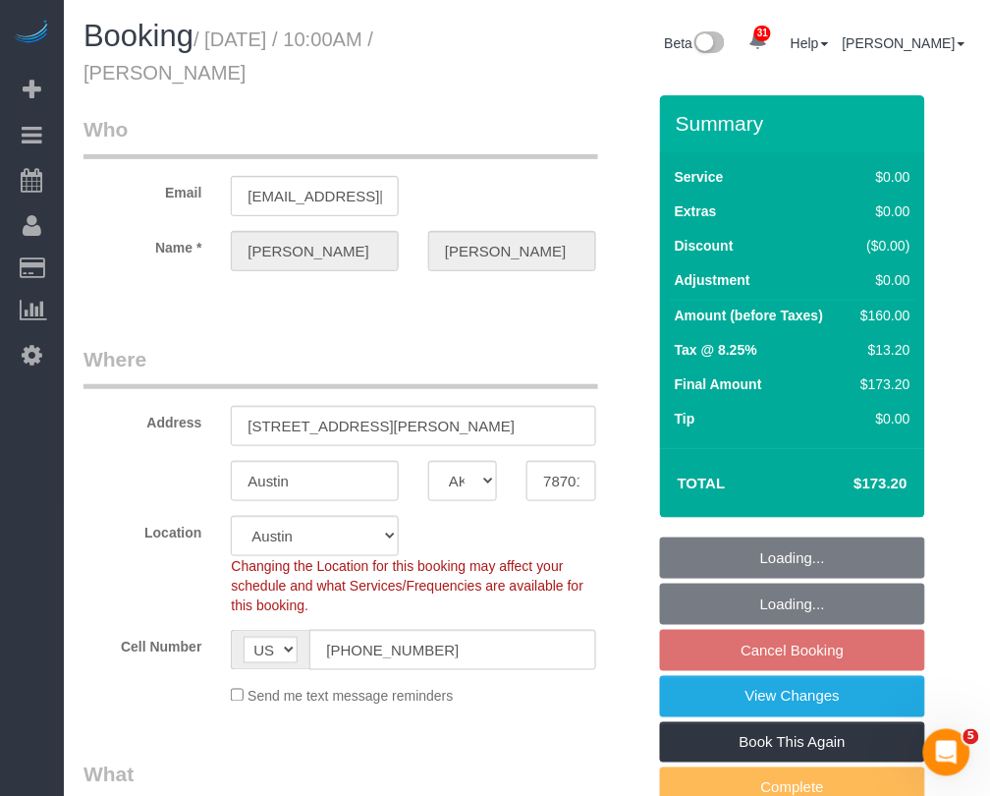
select select "object:802"
select select "string:stripe-pm_1RmKux4VGloSiKo7TXqe4HQJ"
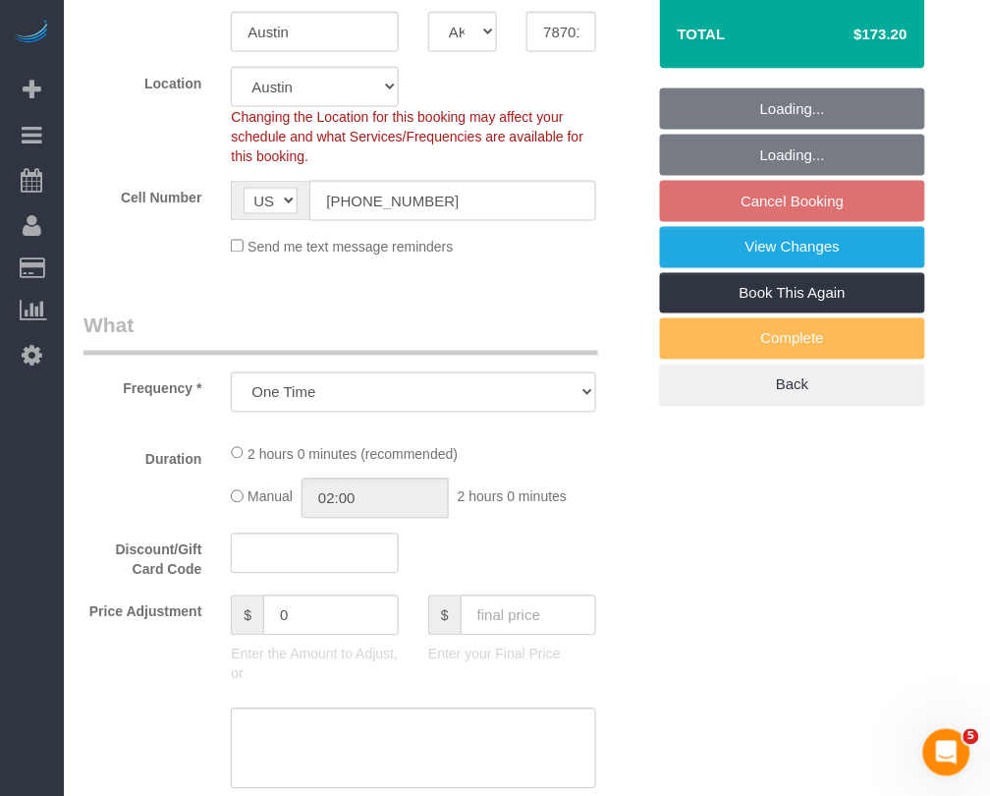
select select "number:89"
select select "number:90"
select select "number:15"
select select "number:7"
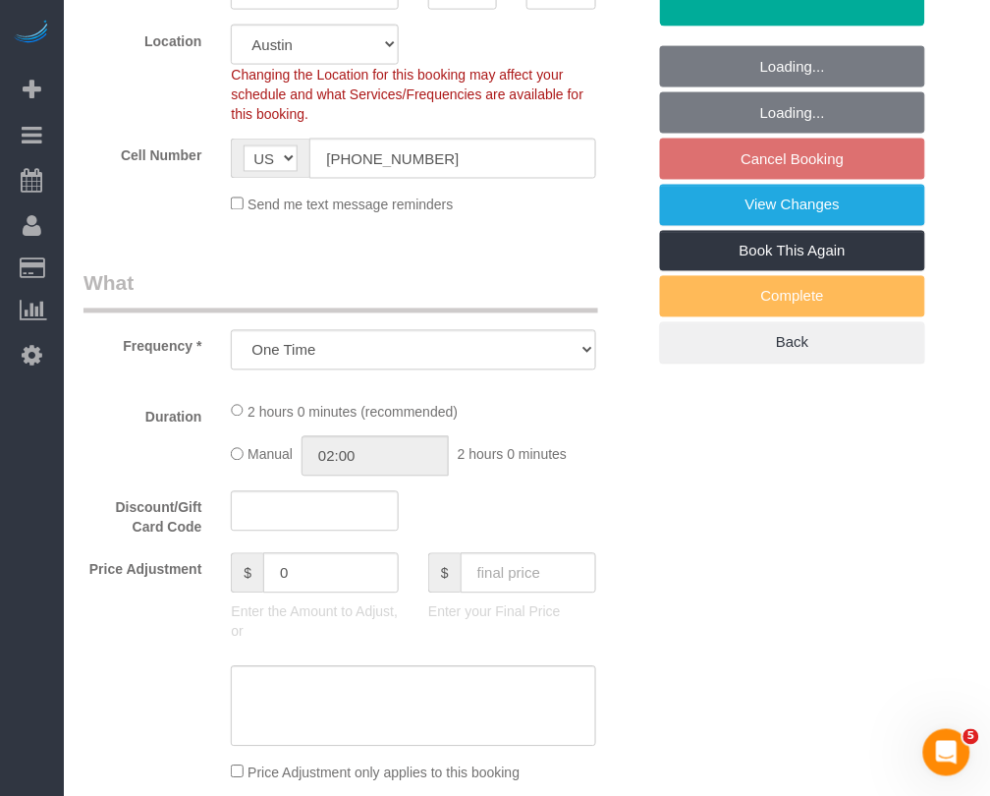
select select "spot3"
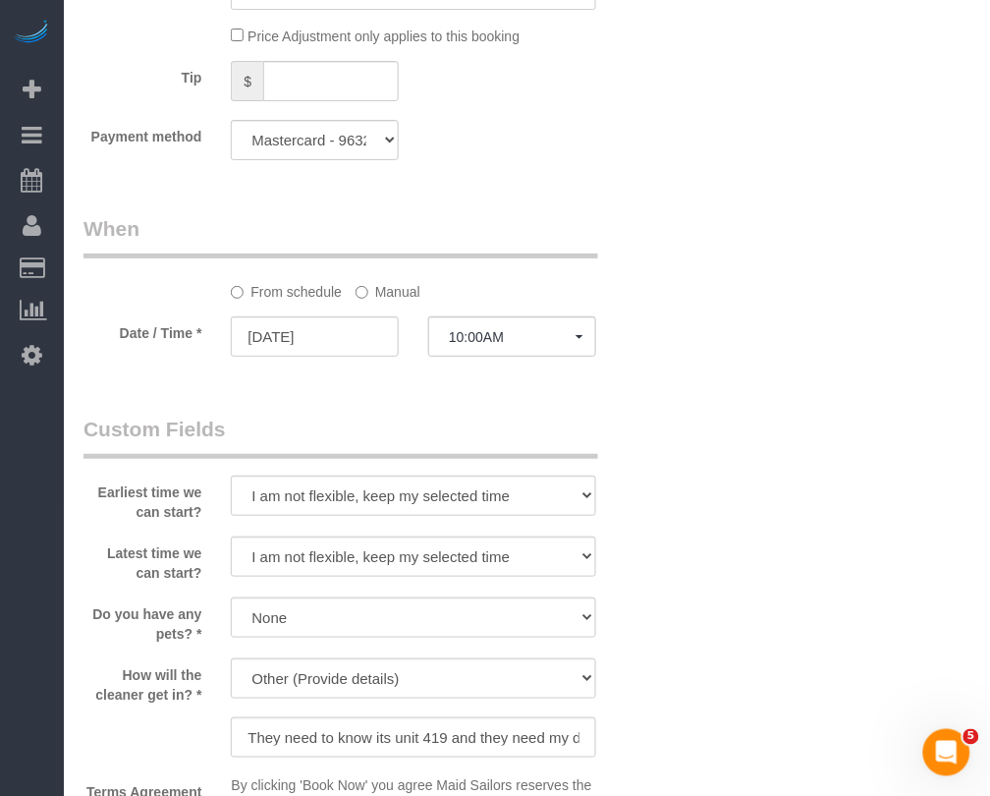
select select "object:992"
select select "1"
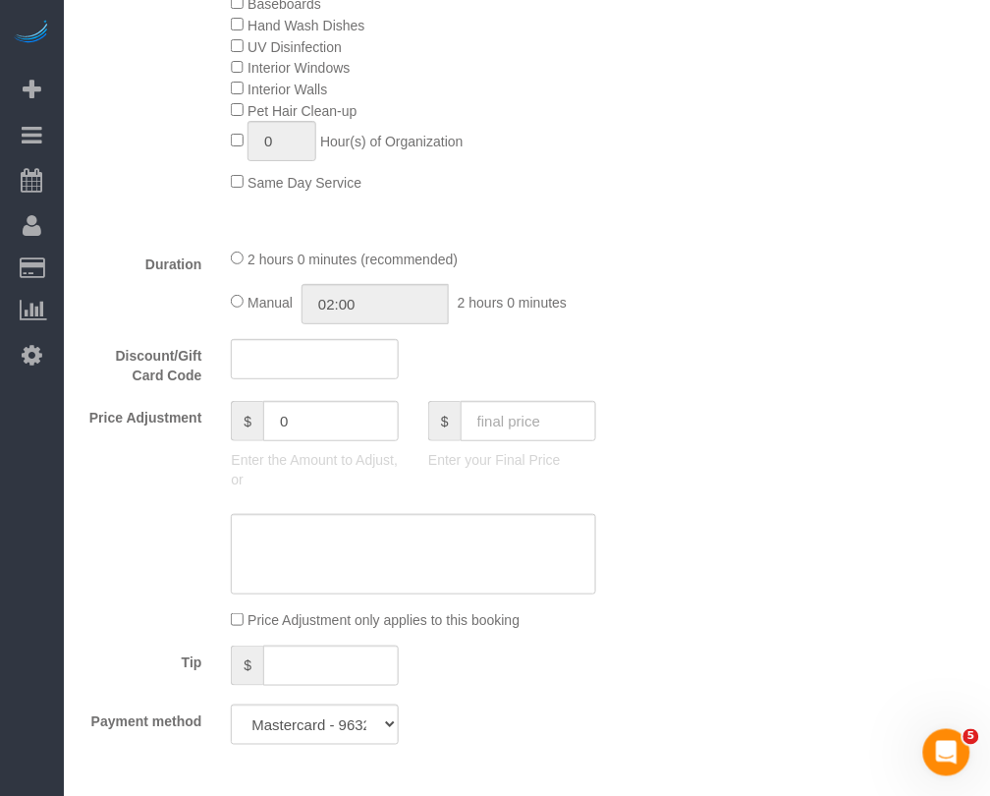
scroll to position [1813, 0]
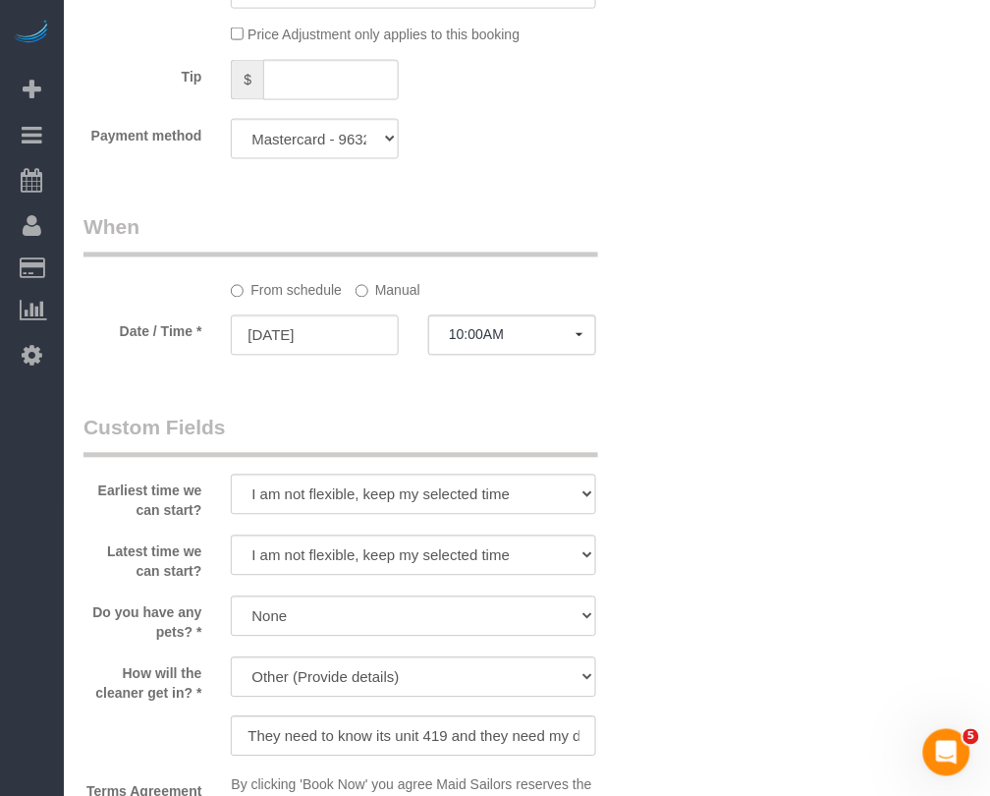
click at [403, 300] on label "Manual" at bounding box center [388, 287] width 65 height 27
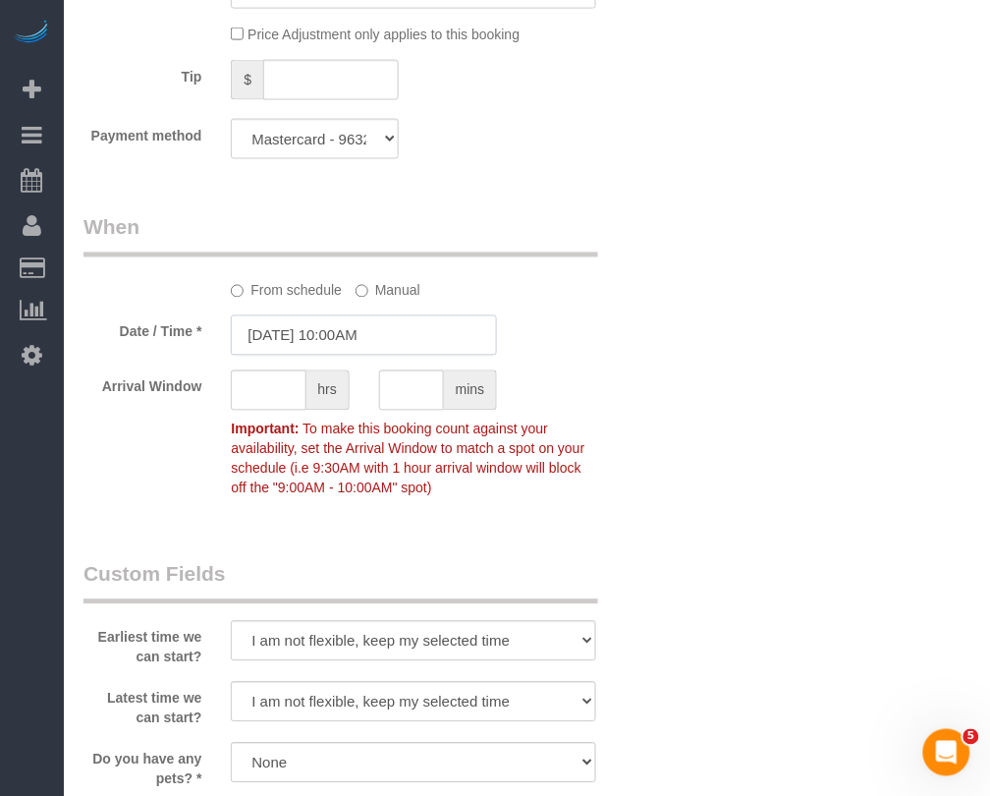
click at [416, 345] on input "10/03/2025 10:00AM" at bounding box center [364, 335] width 266 height 40
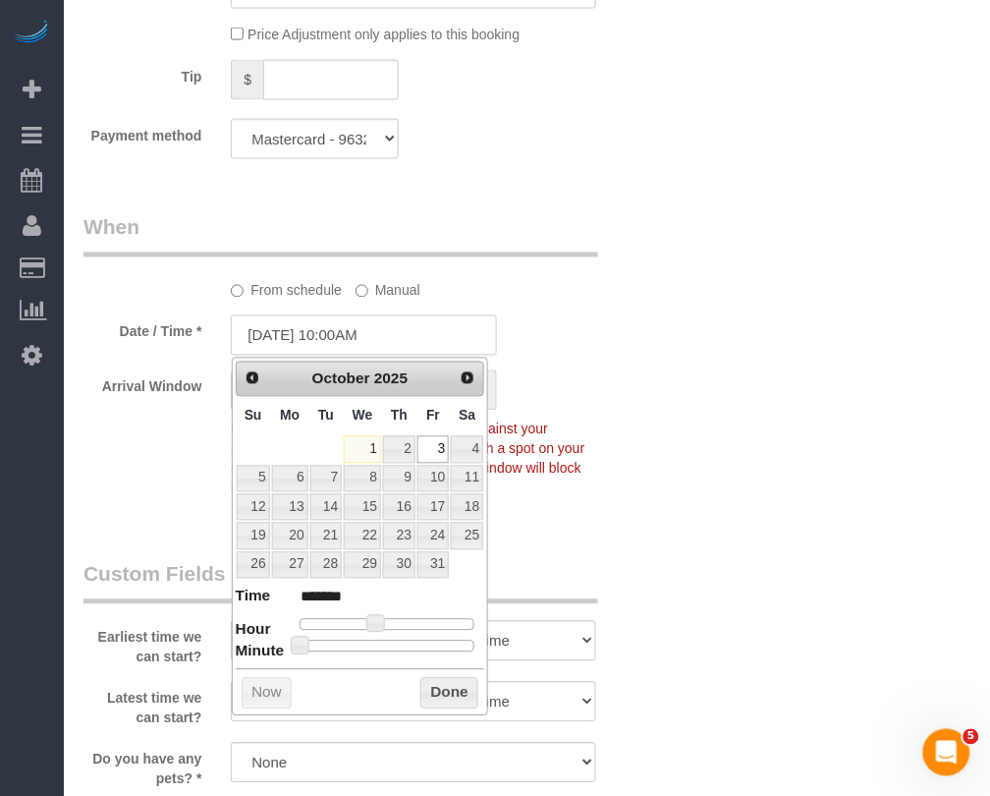
select select "1"
type input "10/03/2025 9:00AM"
type input "******"
click at [365, 624] on span at bounding box center [369, 624] width 18 height 18
drag, startPoint x: 450, startPoint y: 690, endPoint x: 470, endPoint y: 668, distance: 29.2
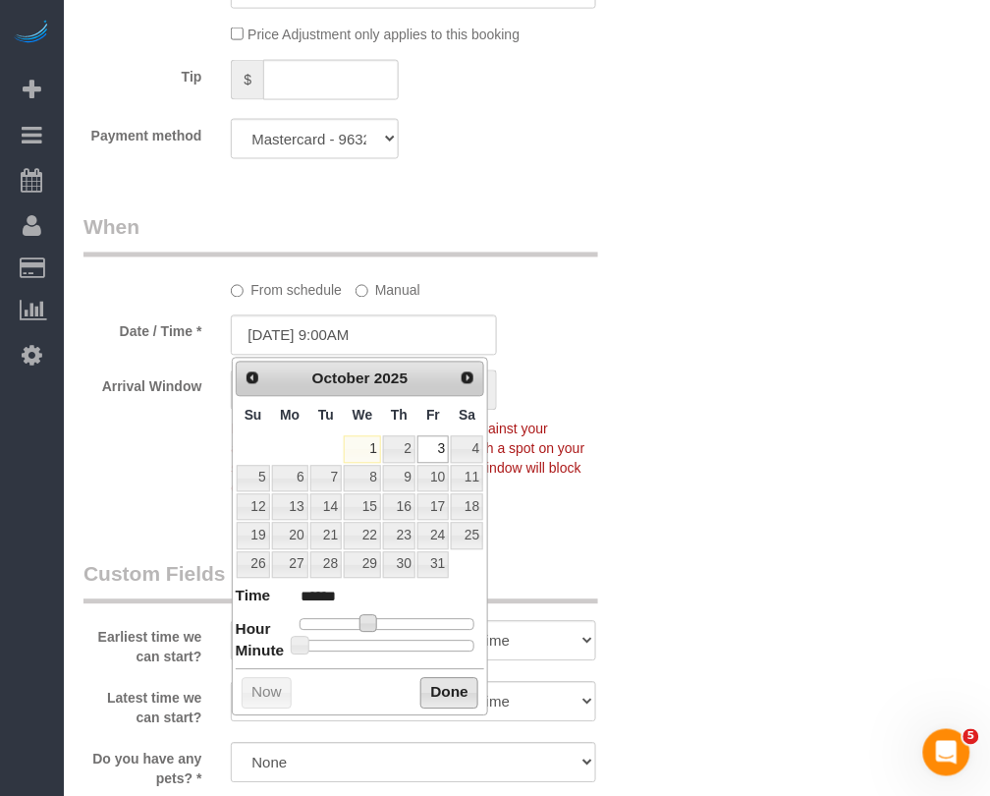
click at [454, 686] on button "Done" at bounding box center [449, 693] width 58 height 31
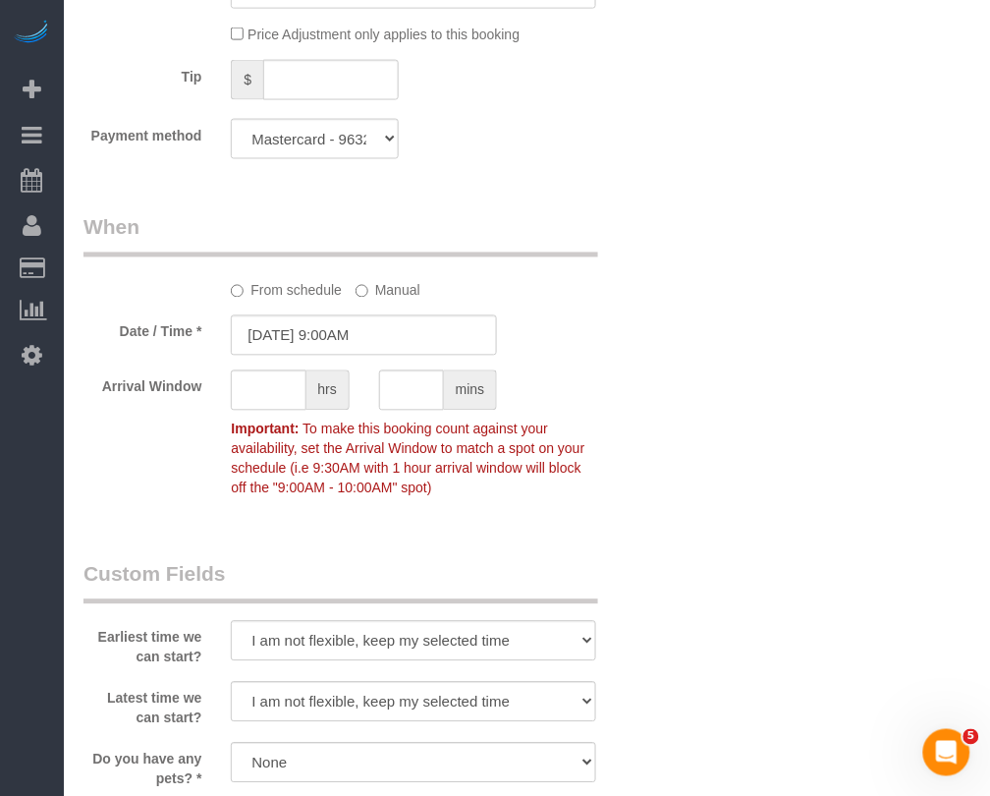
click at [665, 277] on div "Who Email philjstodola@gmail.com Name * Philip Stodola Where Address 91 Rainey …" at bounding box center [527, 54] width 887 height 3545
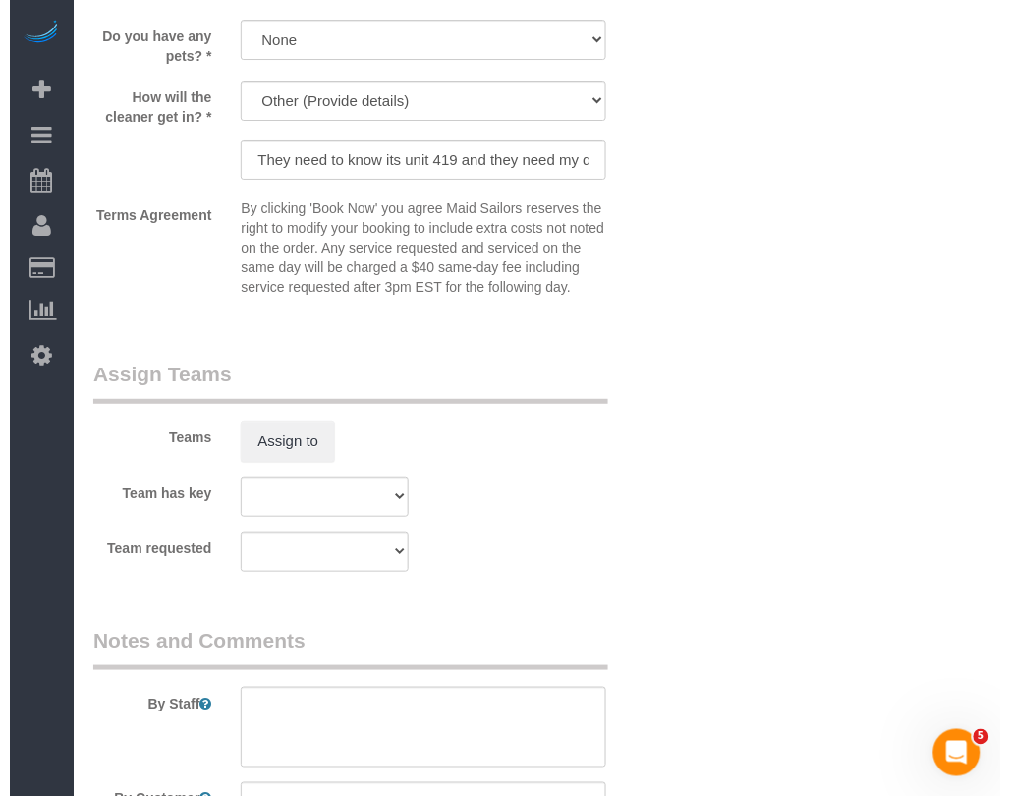
scroll to position [2673, 0]
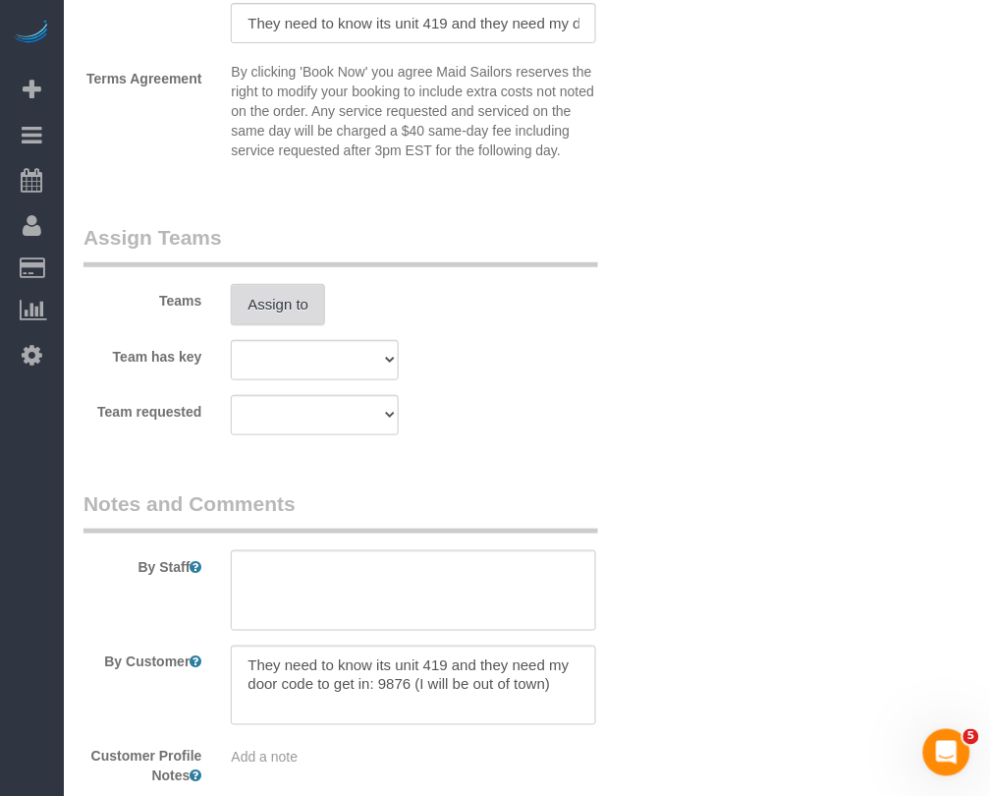
click at [271, 309] on button "Assign to" at bounding box center [278, 304] width 94 height 41
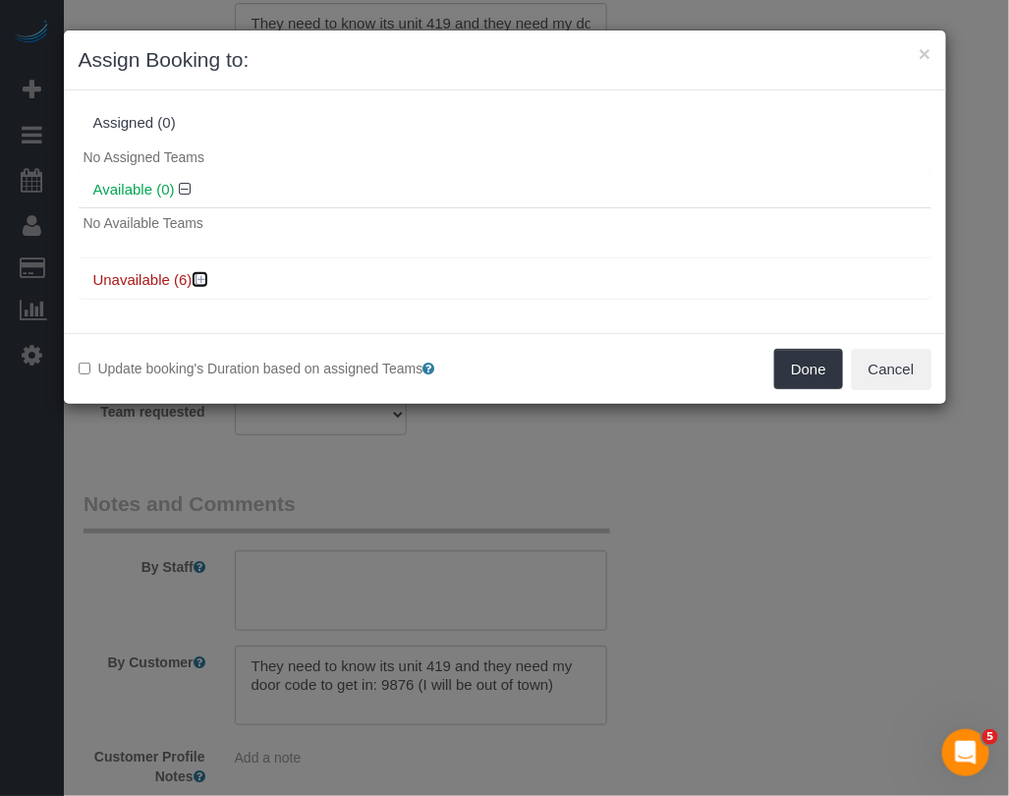
drag, startPoint x: 203, startPoint y: 278, endPoint x: 247, endPoint y: 276, distance: 43.3
click at [203, 277] on icon at bounding box center [202, 279] width 12 height 15
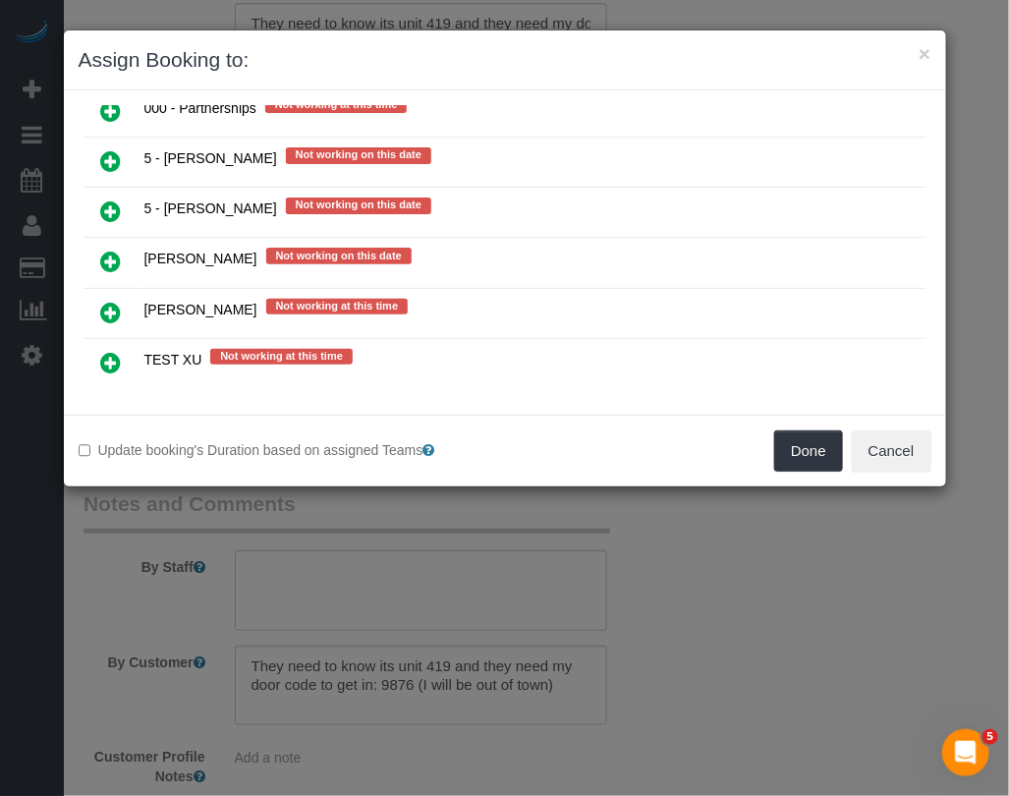
scroll to position [246, 0]
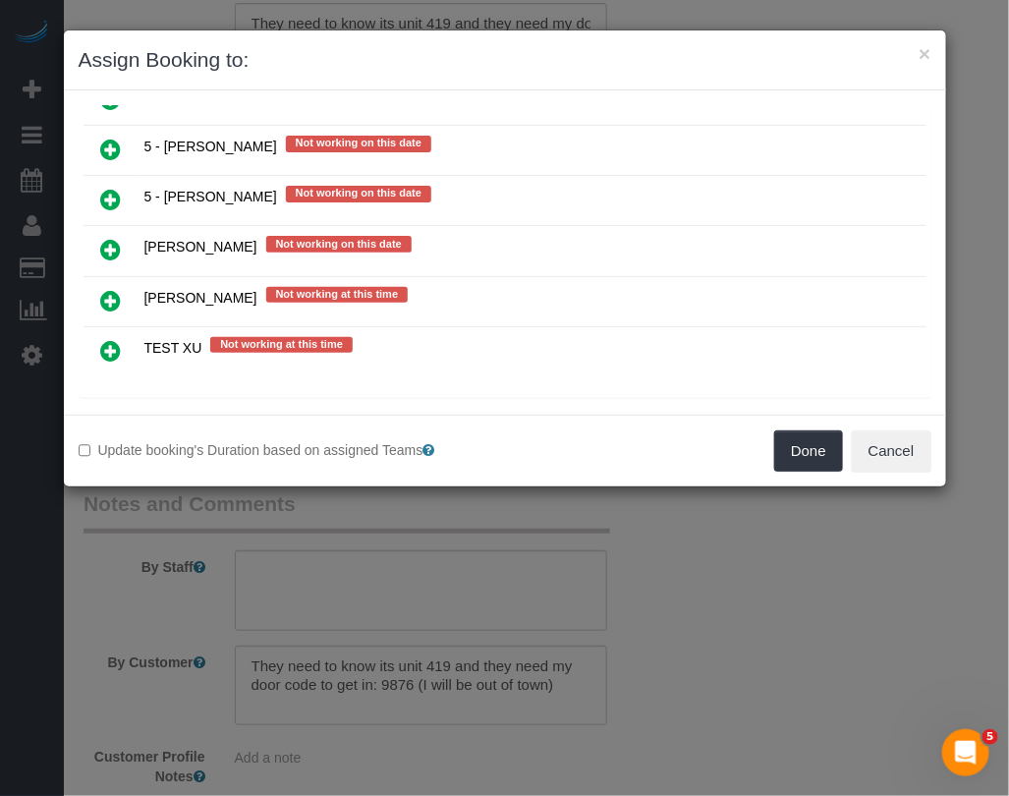
drag, startPoint x: 109, startPoint y: 199, endPoint x: 195, endPoint y: 224, distance: 88.9
click at [110, 199] on icon at bounding box center [111, 200] width 21 height 24
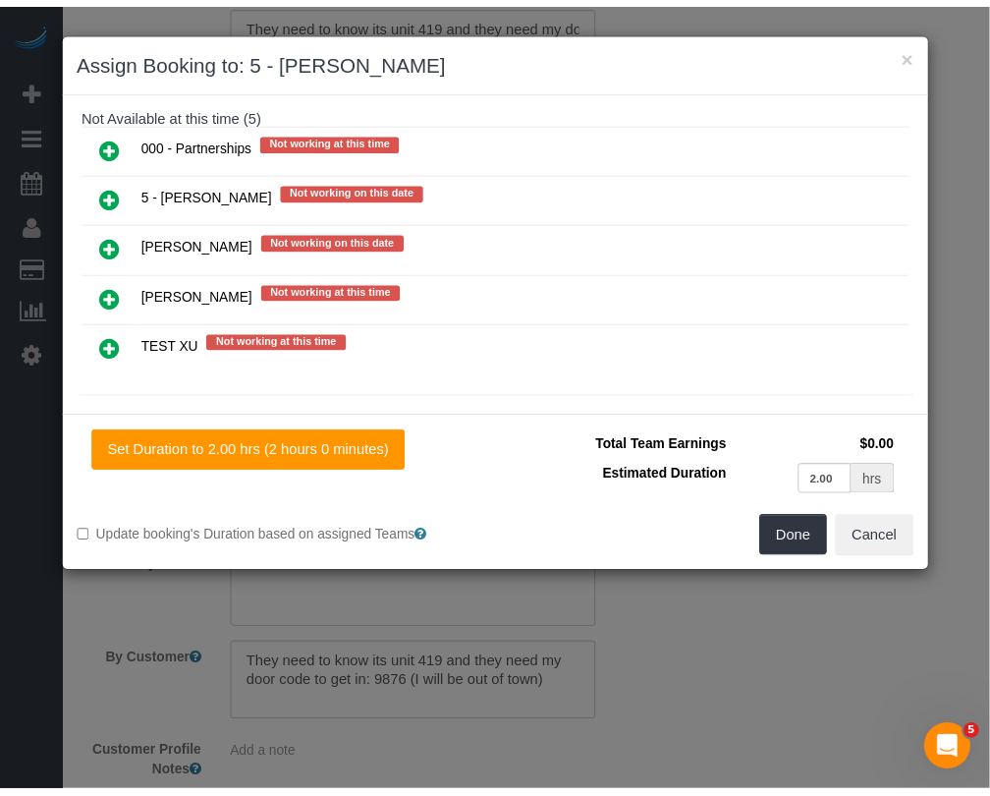
scroll to position [256, 0]
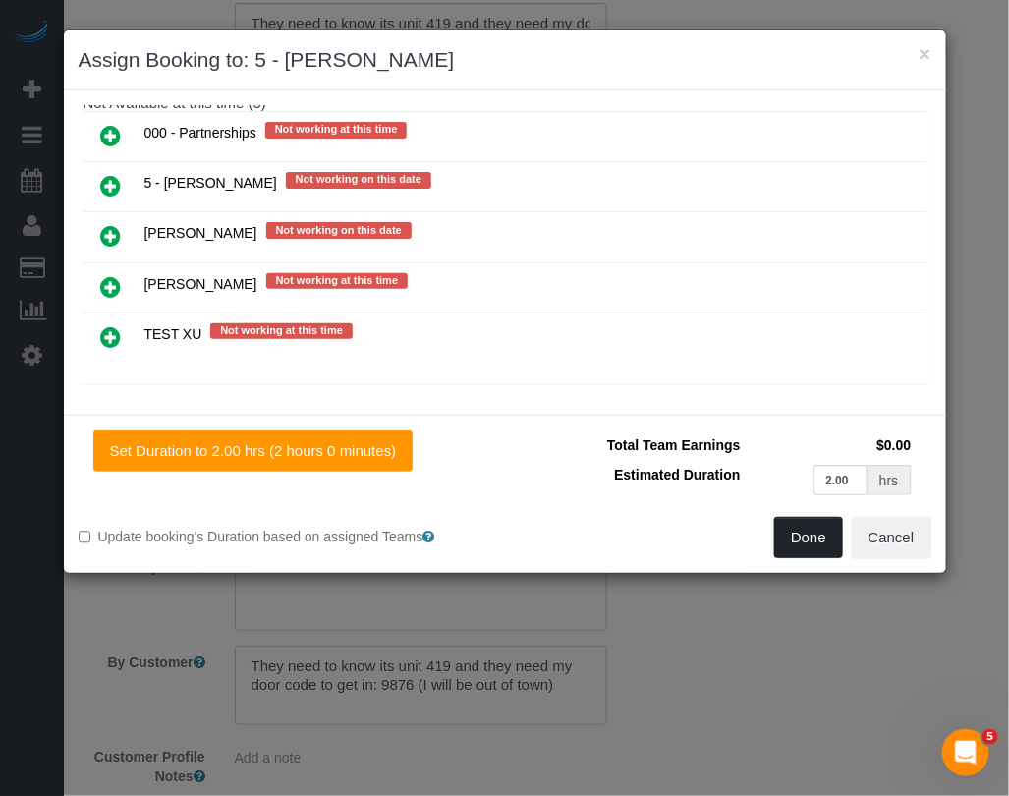
click at [784, 537] on button "Done" at bounding box center [808, 537] width 69 height 41
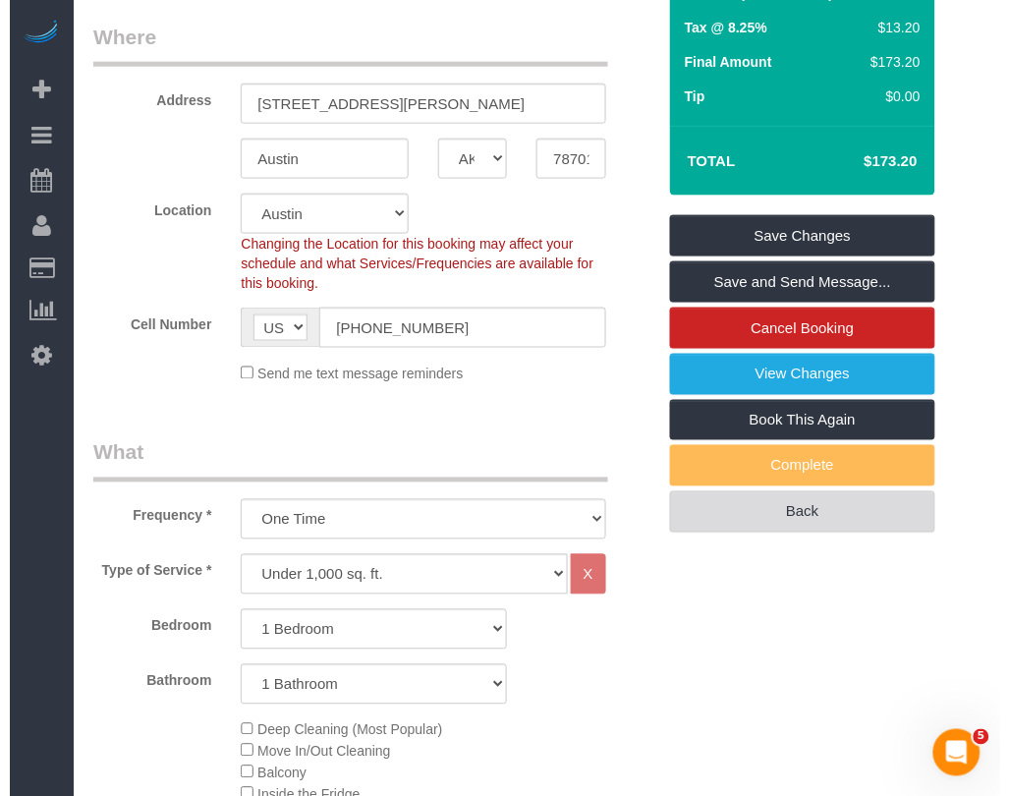
scroll to position [216, 0]
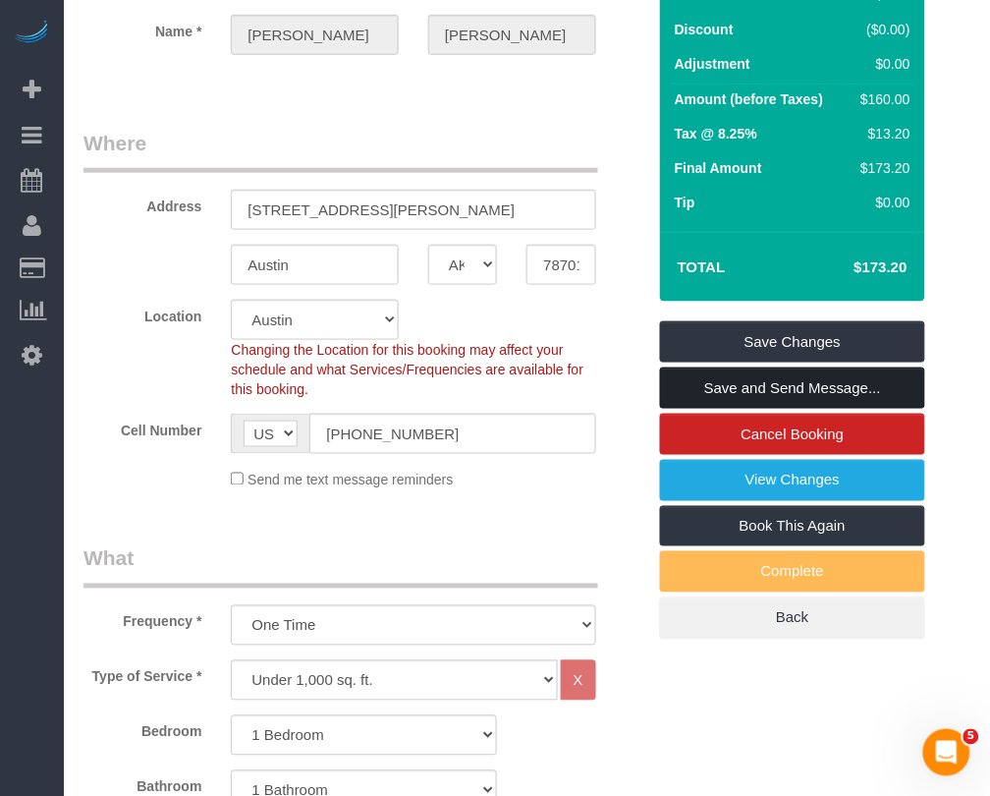
click at [771, 384] on link "Save and Send Message..." at bounding box center [792, 387] width 265 height 41
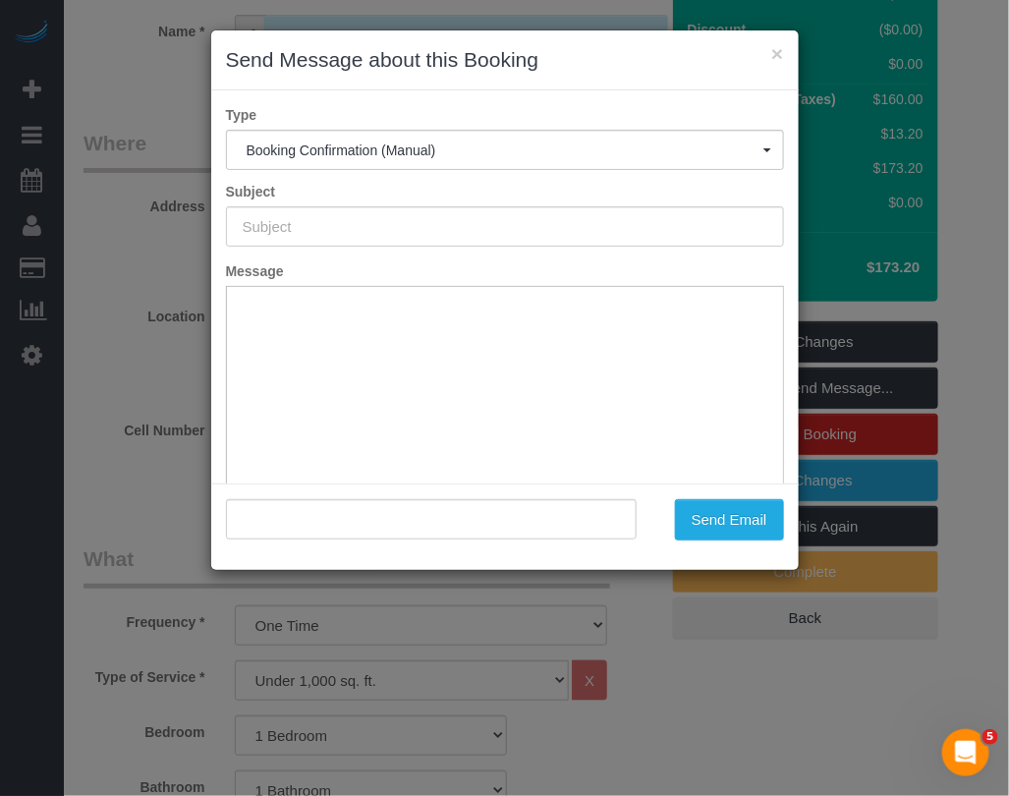
scroll to position [0, 0]
type input "Cleaning Confirmed for 10/03/2025 at 9:00am"
type input ""Philip Stodola" <philjstodola@gmail.com>"
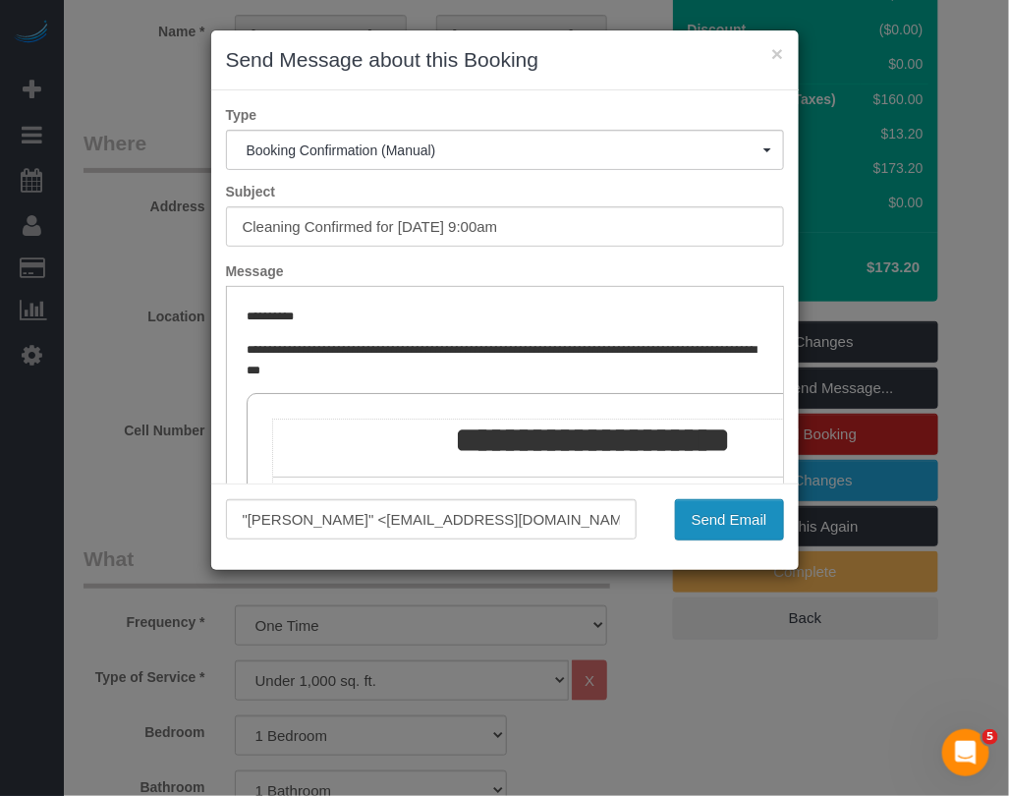
click at [691, 514] on button "Send Email" at bounding box center [729, 519] width 109 height 41
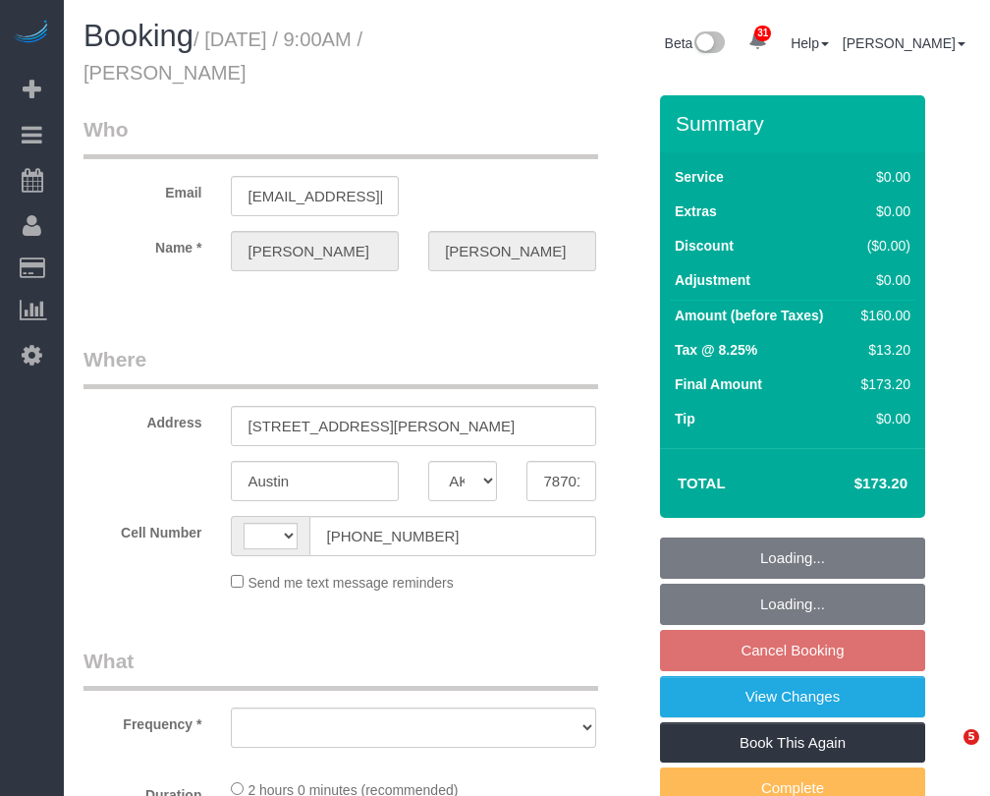
select select "[GEOGRAPHIC_DATA]"
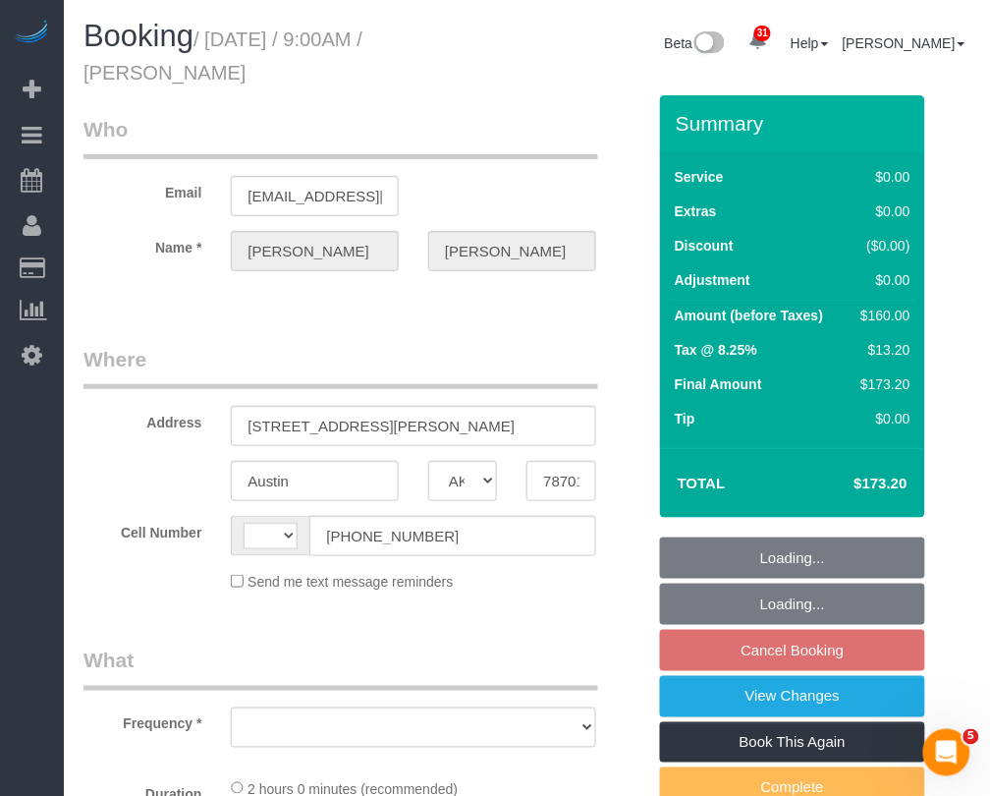
select select "string:[GEOGRAPHIC_DATA]"
select select "object:806"
select select "string:stripe-pm_1RmKux4VGloSiKo7TXqe4HQJ"
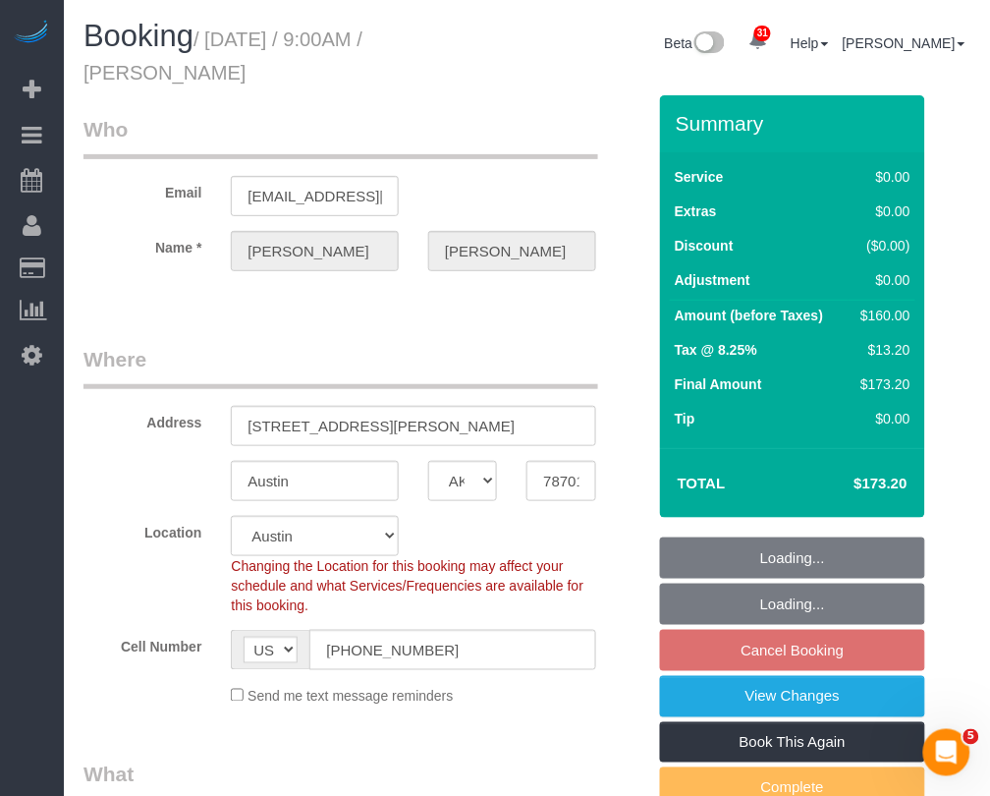
select select "spot2"
select select "number:89"
select select "number:90"
select select "number:15"
select select "number:7"
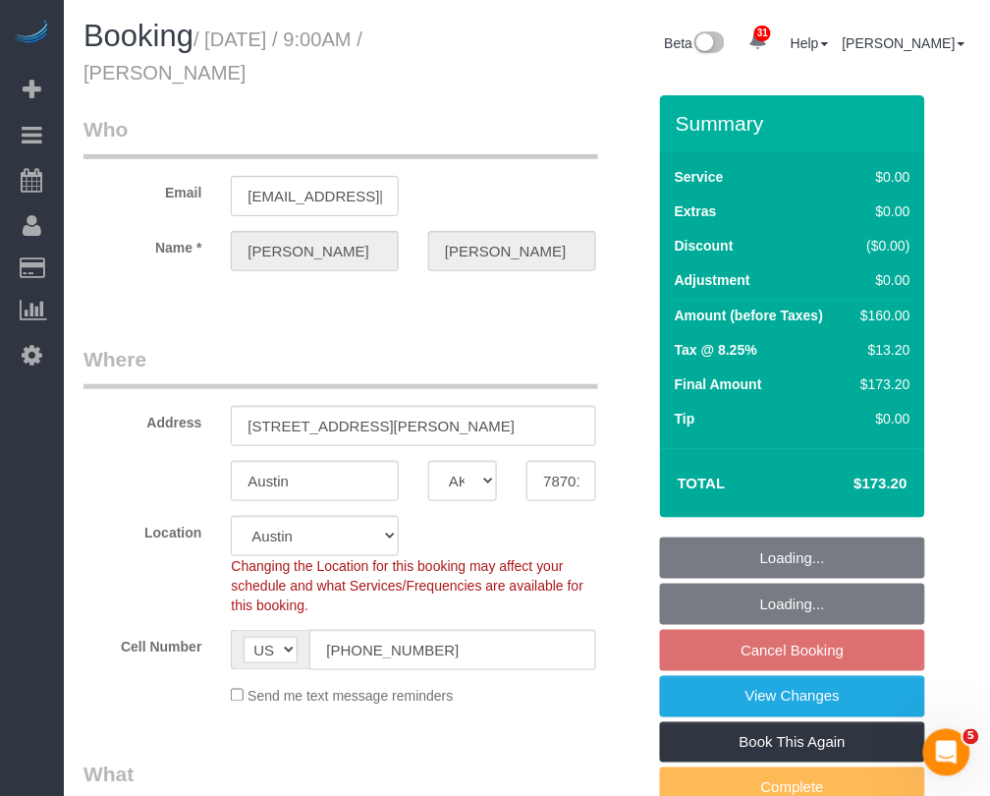
select select "object:962"
select select "1"
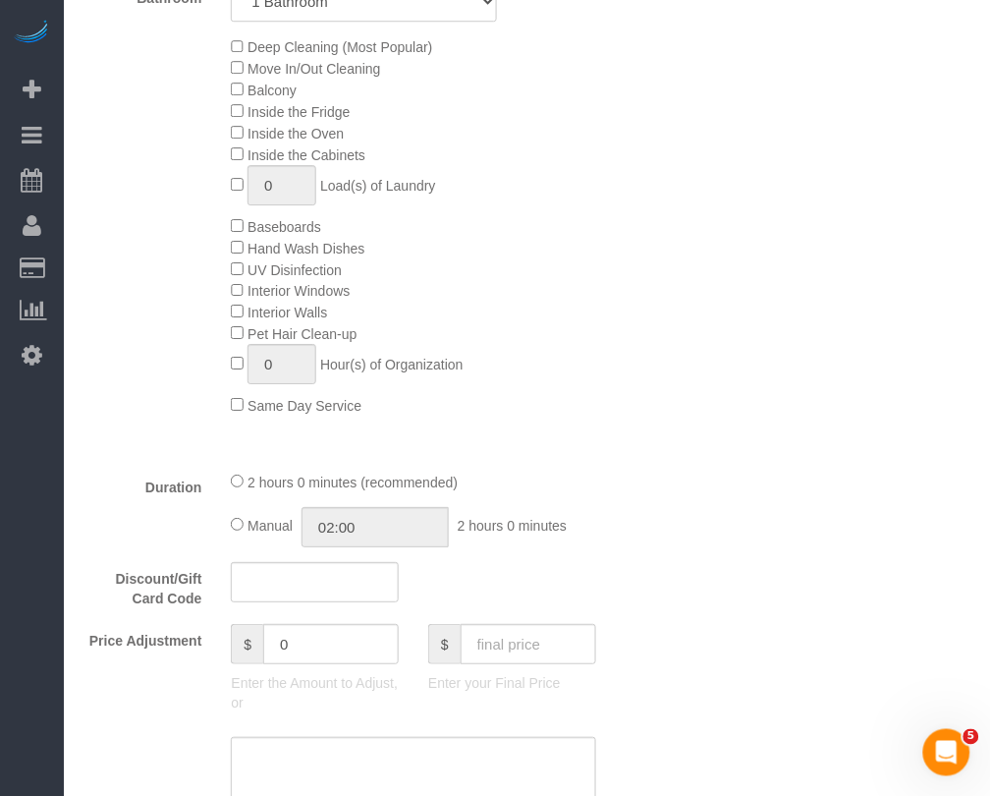
scroll to position [860, 0]
